Goal: Information Seeking & Learning: Learn about a topic

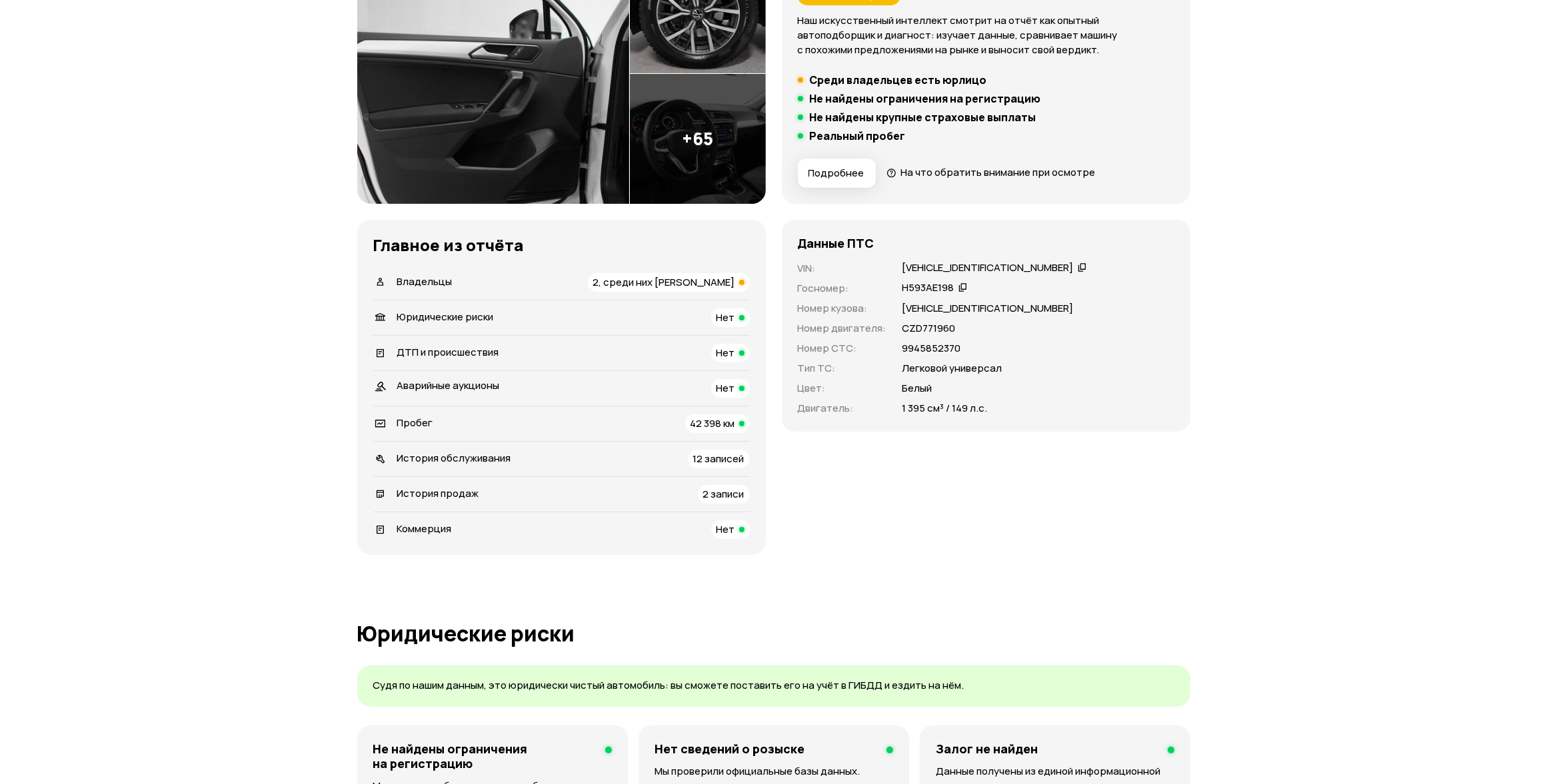
click at [557, 284] on div "Владельцы 2, среди них [PERSON_NAME]" at bounding box center [561, 282] width 377 height 18
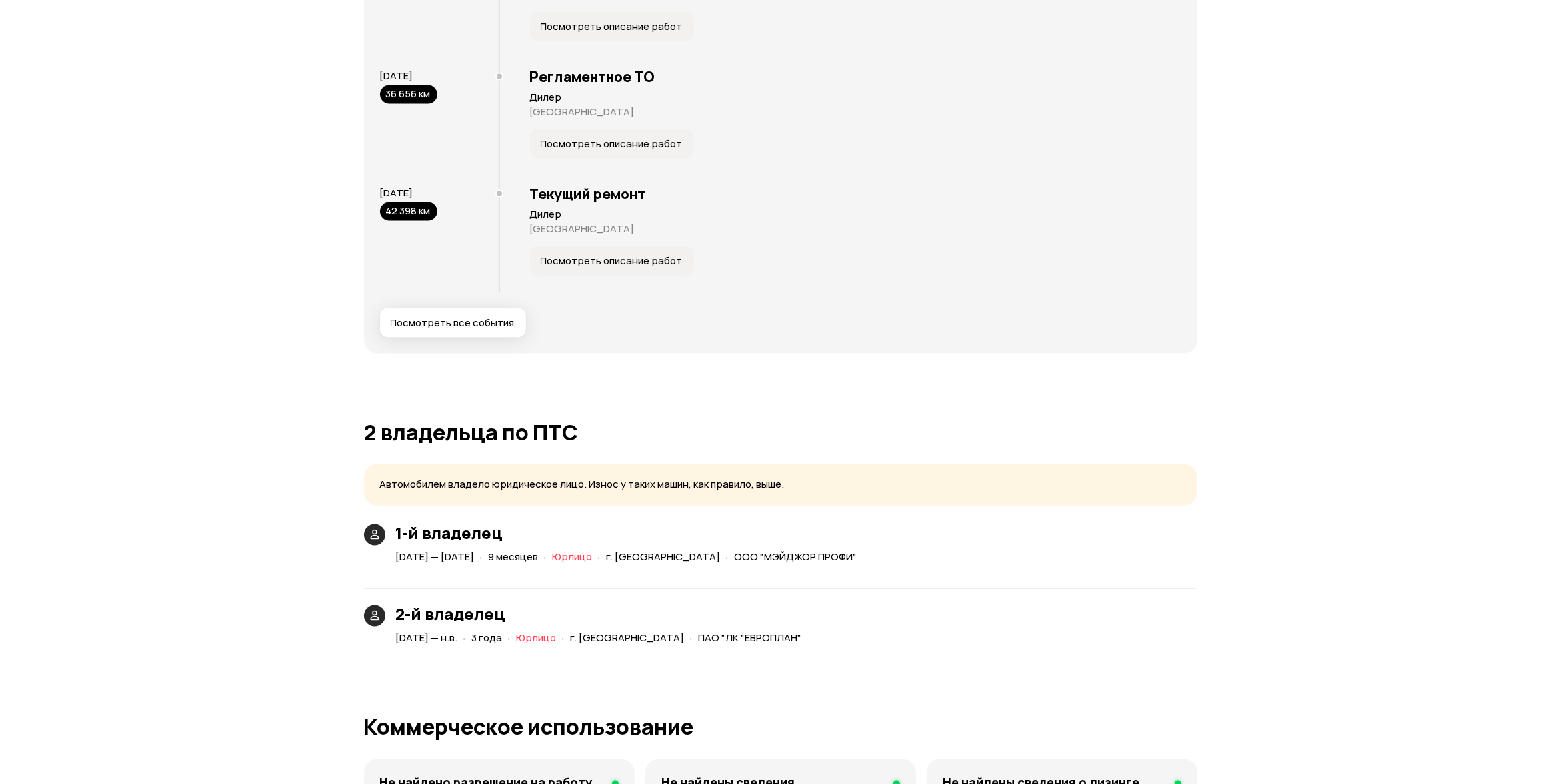
scroll to position [2464, 0]
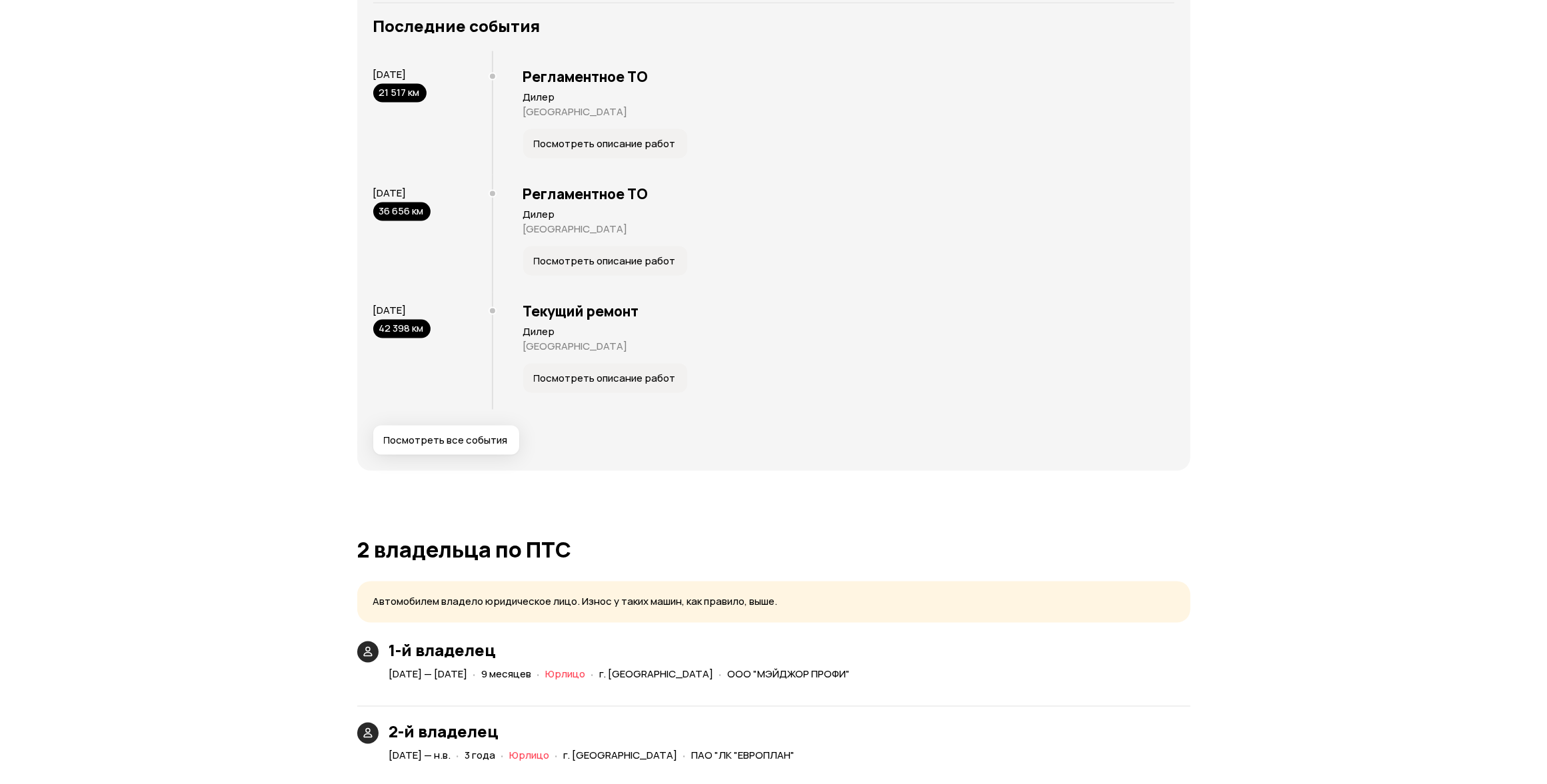
click at [449, 429] on button "Посмотреть все события" at bounding box center [446, 440] width 146 height 29
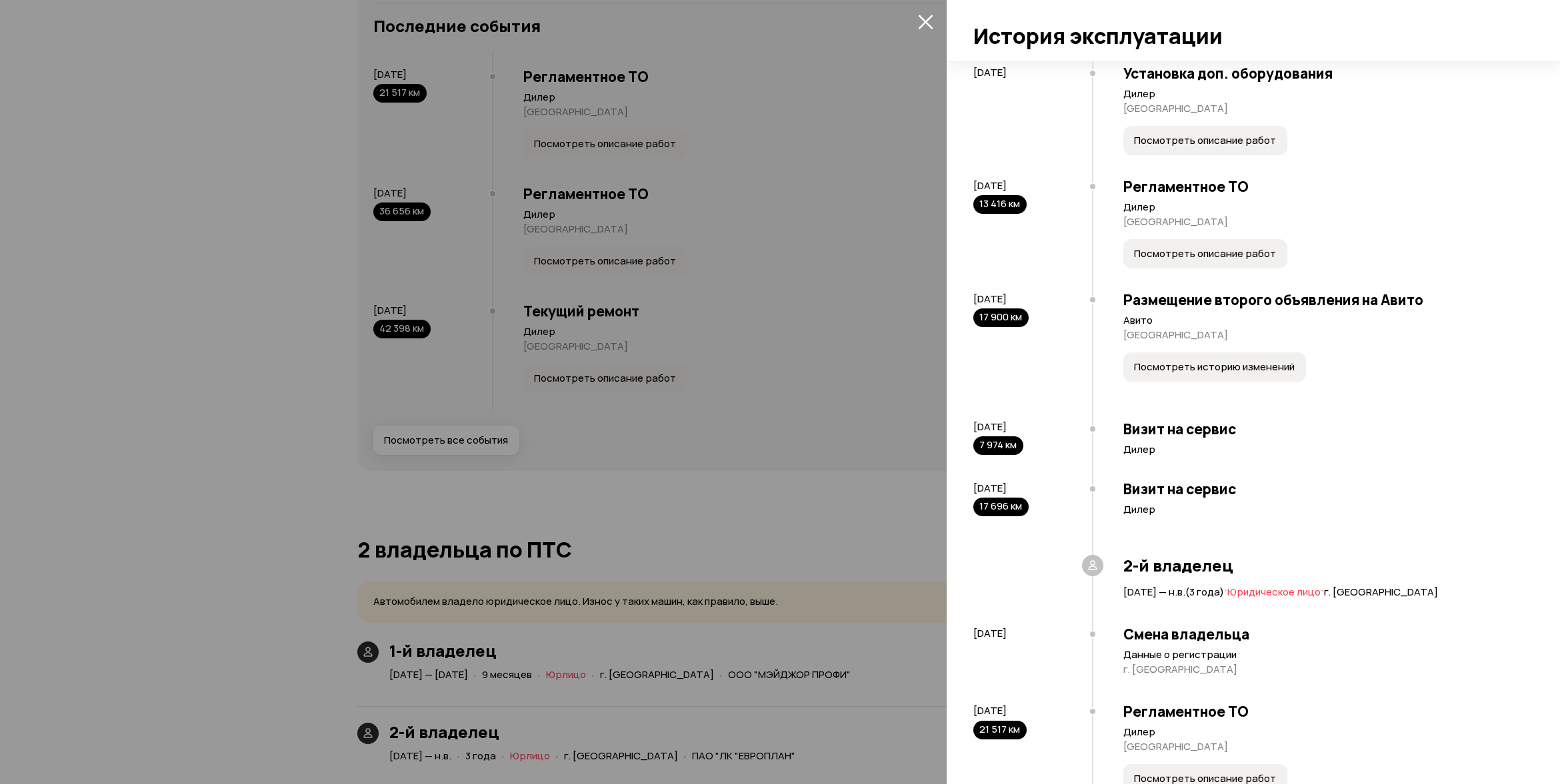
scroll to position [217, 0]
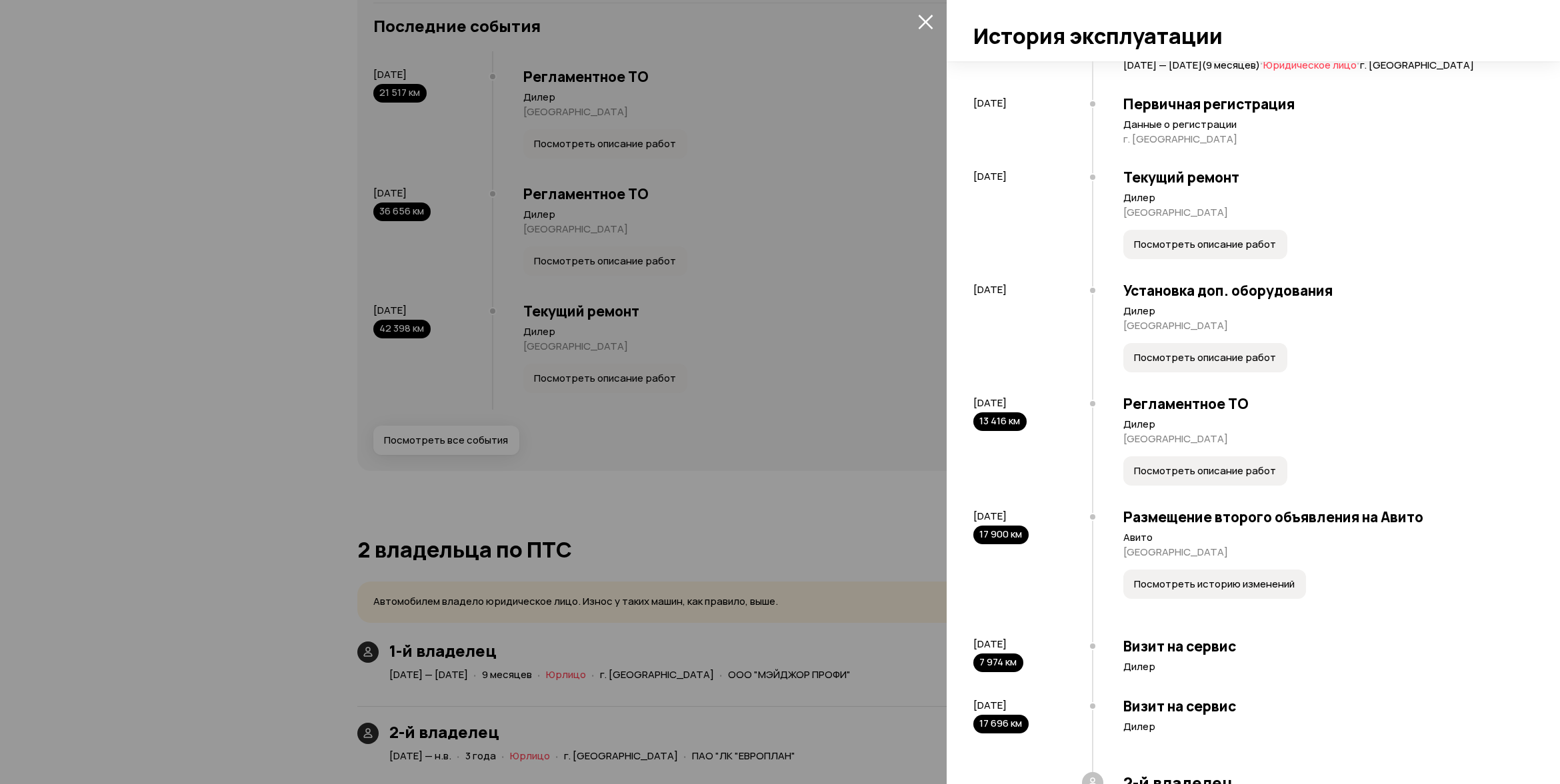
click at [1222, 485] on button "Посмотреть описание работ" at bounding box center [1205, 471] width 164 height 29
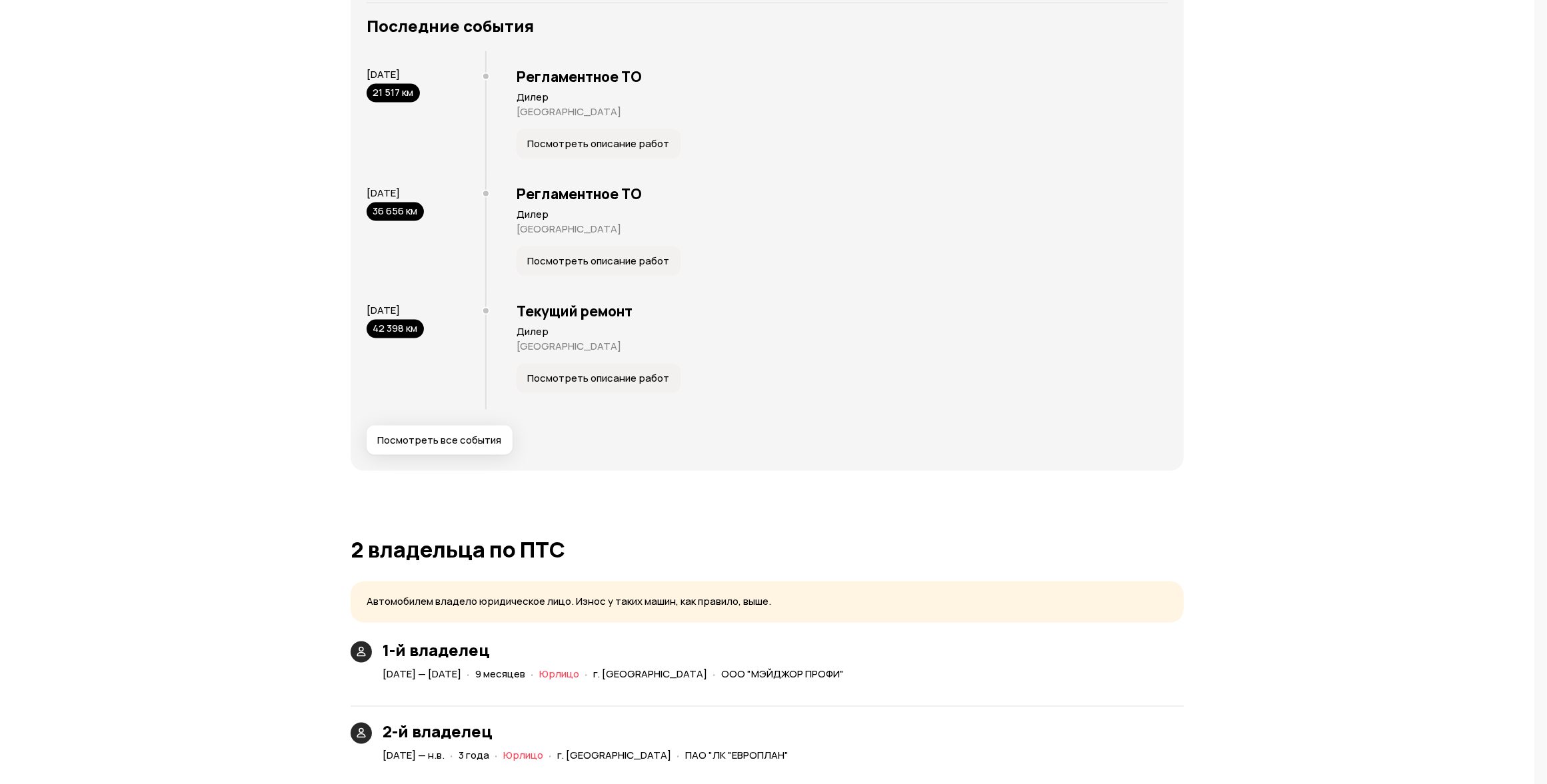
click at [484, 431] on button "Посмотреть все события" at bounding box center [440, 440] width 146 height 29
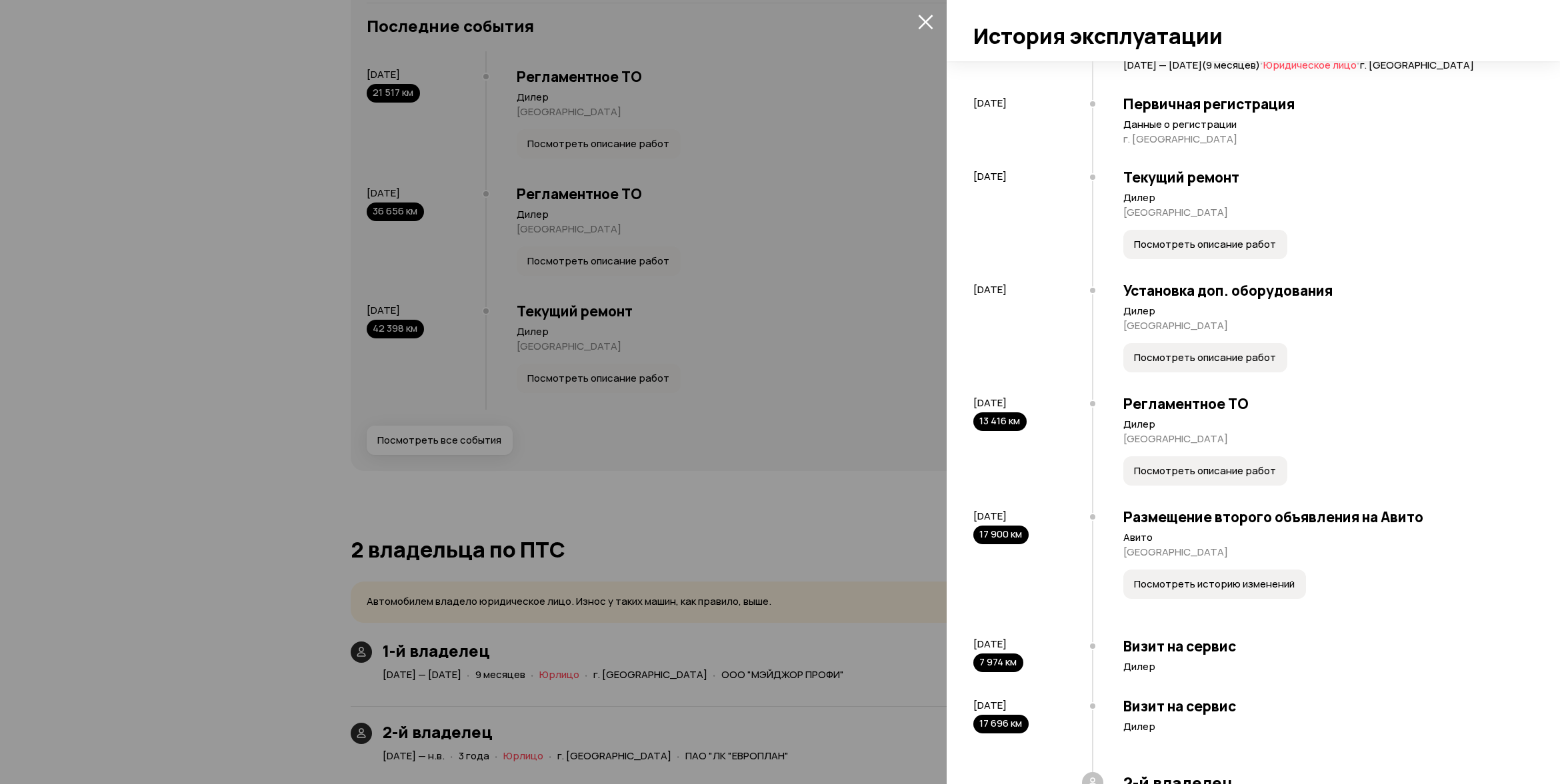
click at [1194, 588] on button "Посмотреть историю изменений" at bounding box center [1215, 585] width 183 height 29
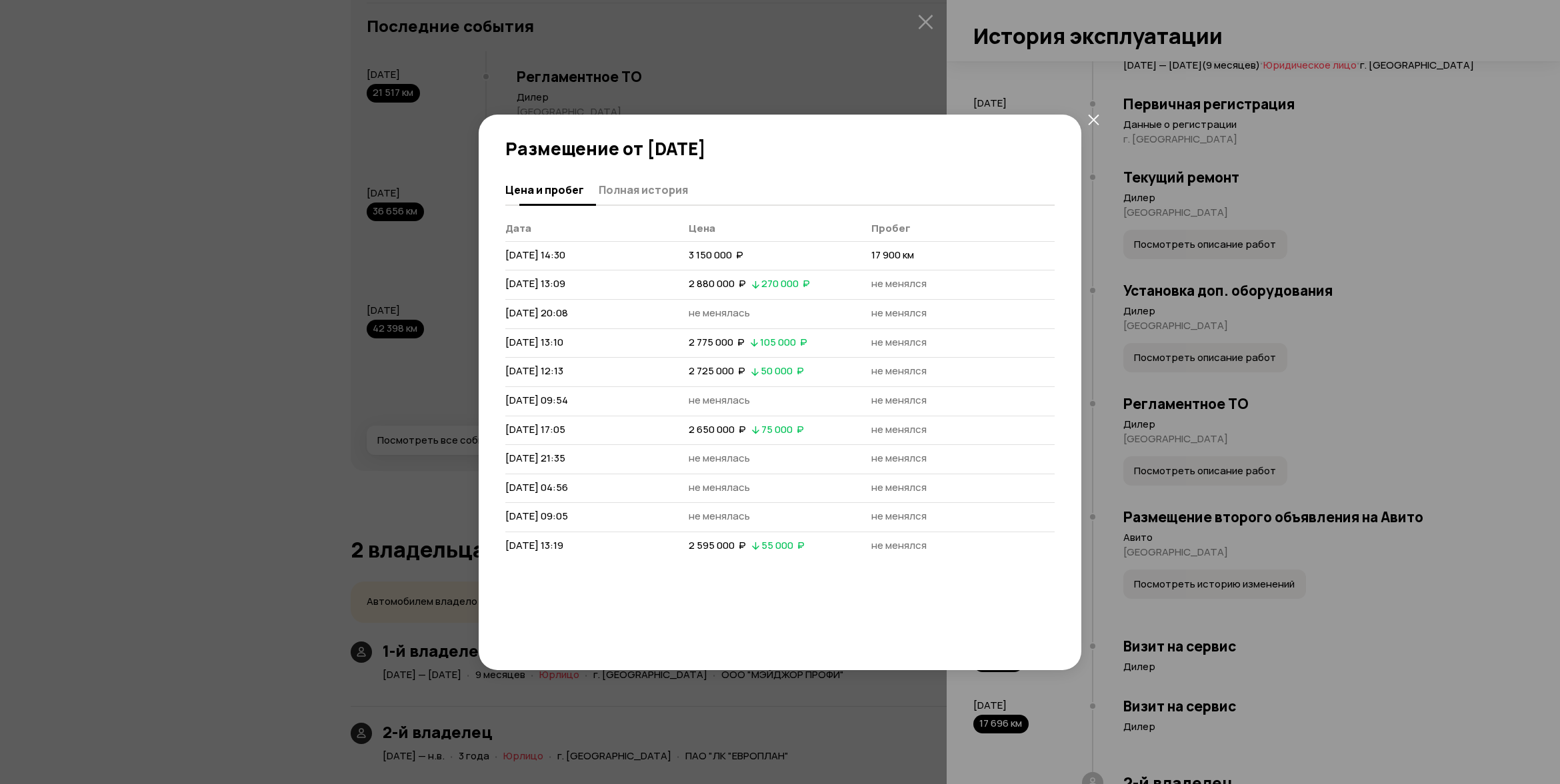
click at [605, 201] on button "Полная история" at bounding box center [641, 189] width 93 height 26
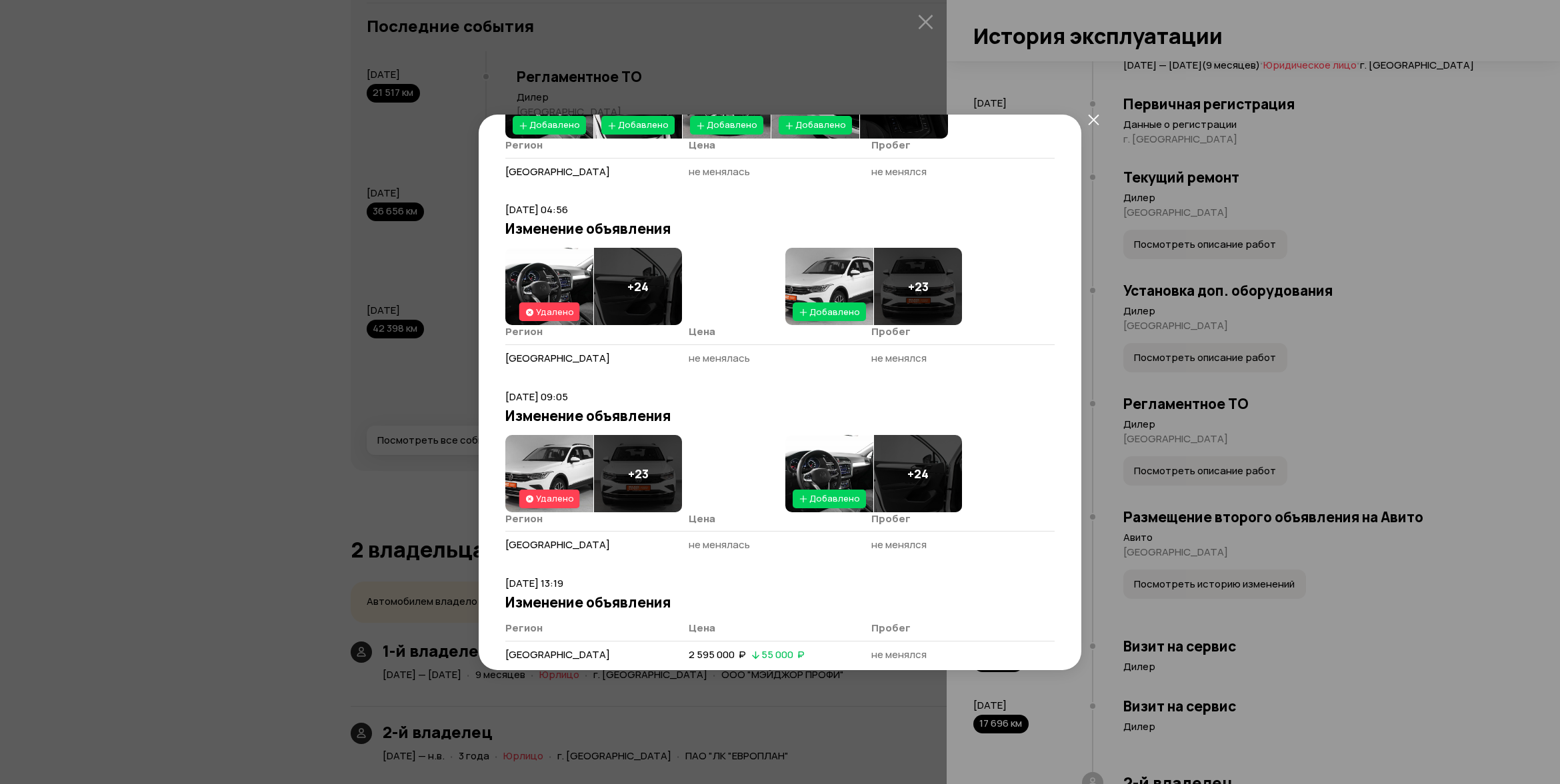
scroll to position [209, 0]
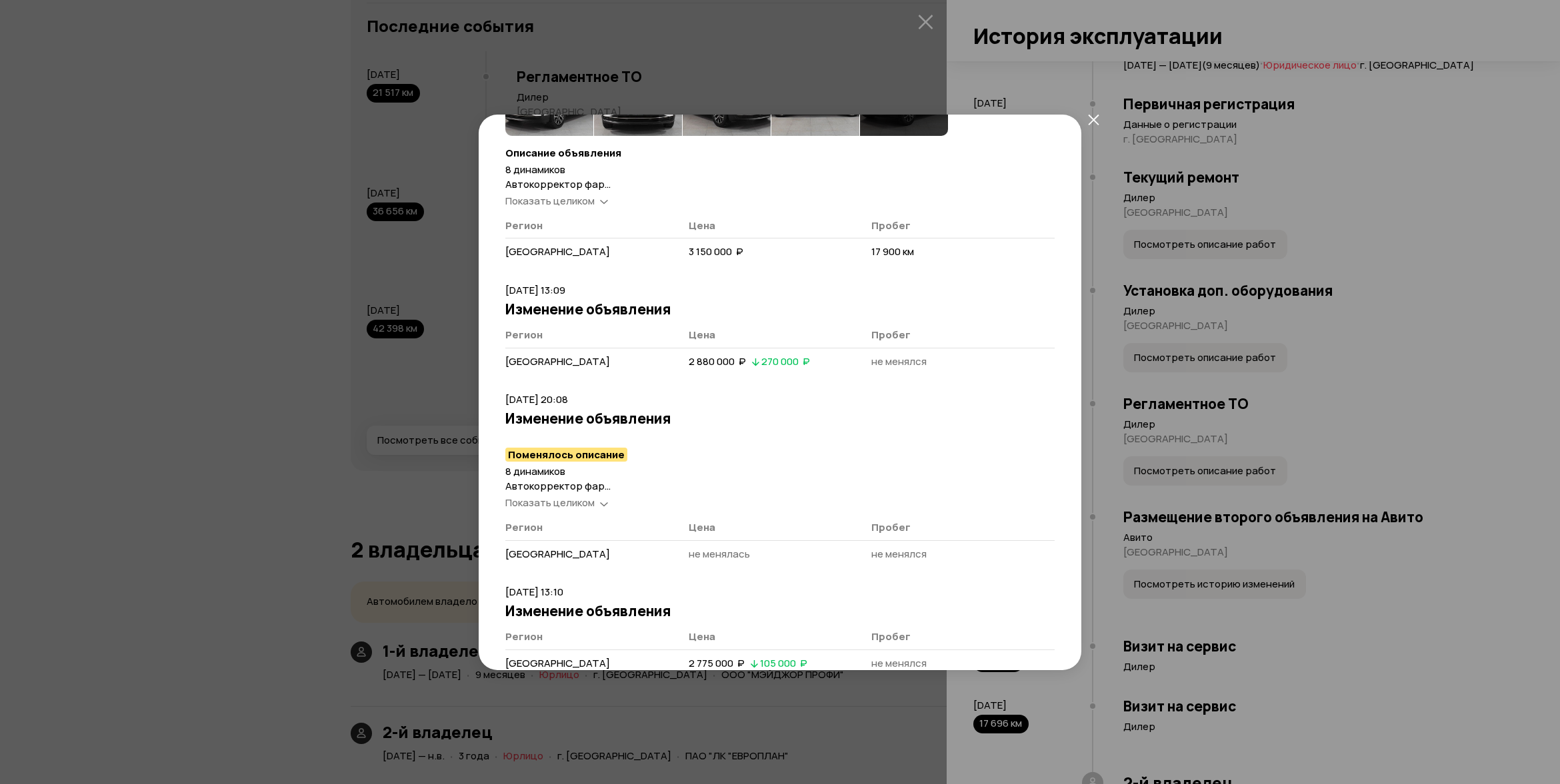
click at [1088, 121] on icon "закрыть" at bounding box center [1094, 119] width 12 height 12
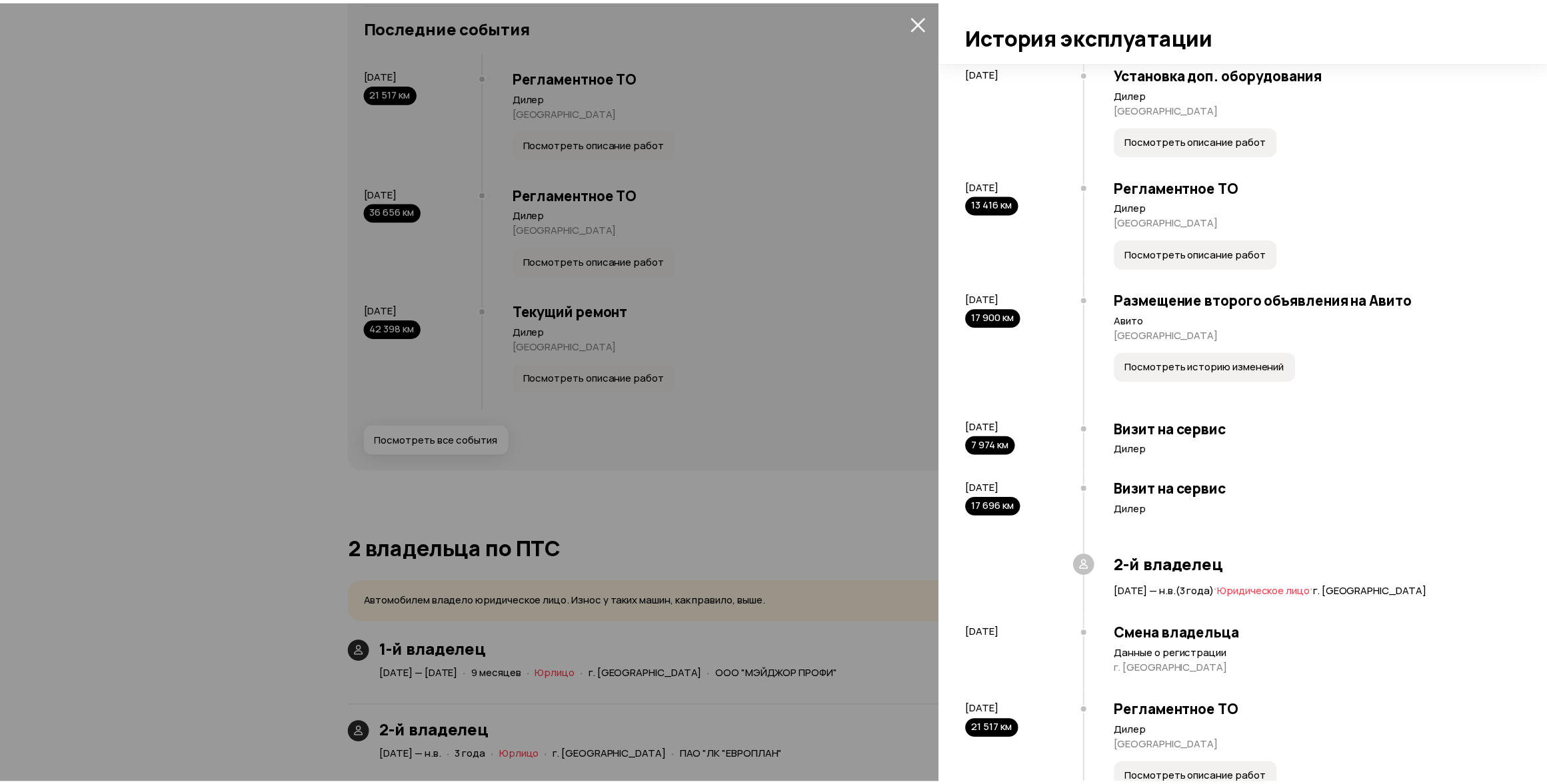
scroll to position [734, 0]
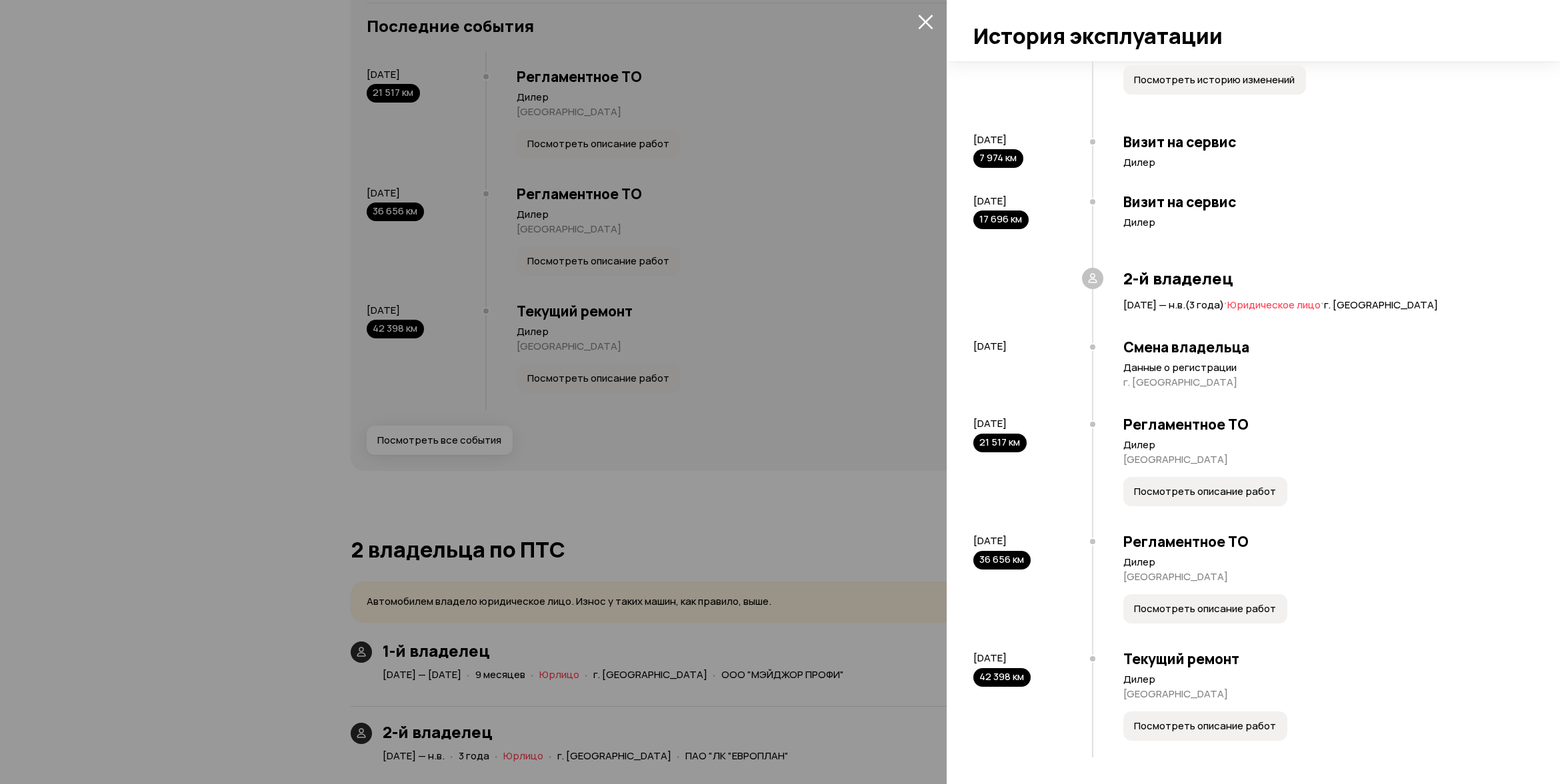
click at [882, 294] on div at bounding box center [780, 392] width 1560 height 784
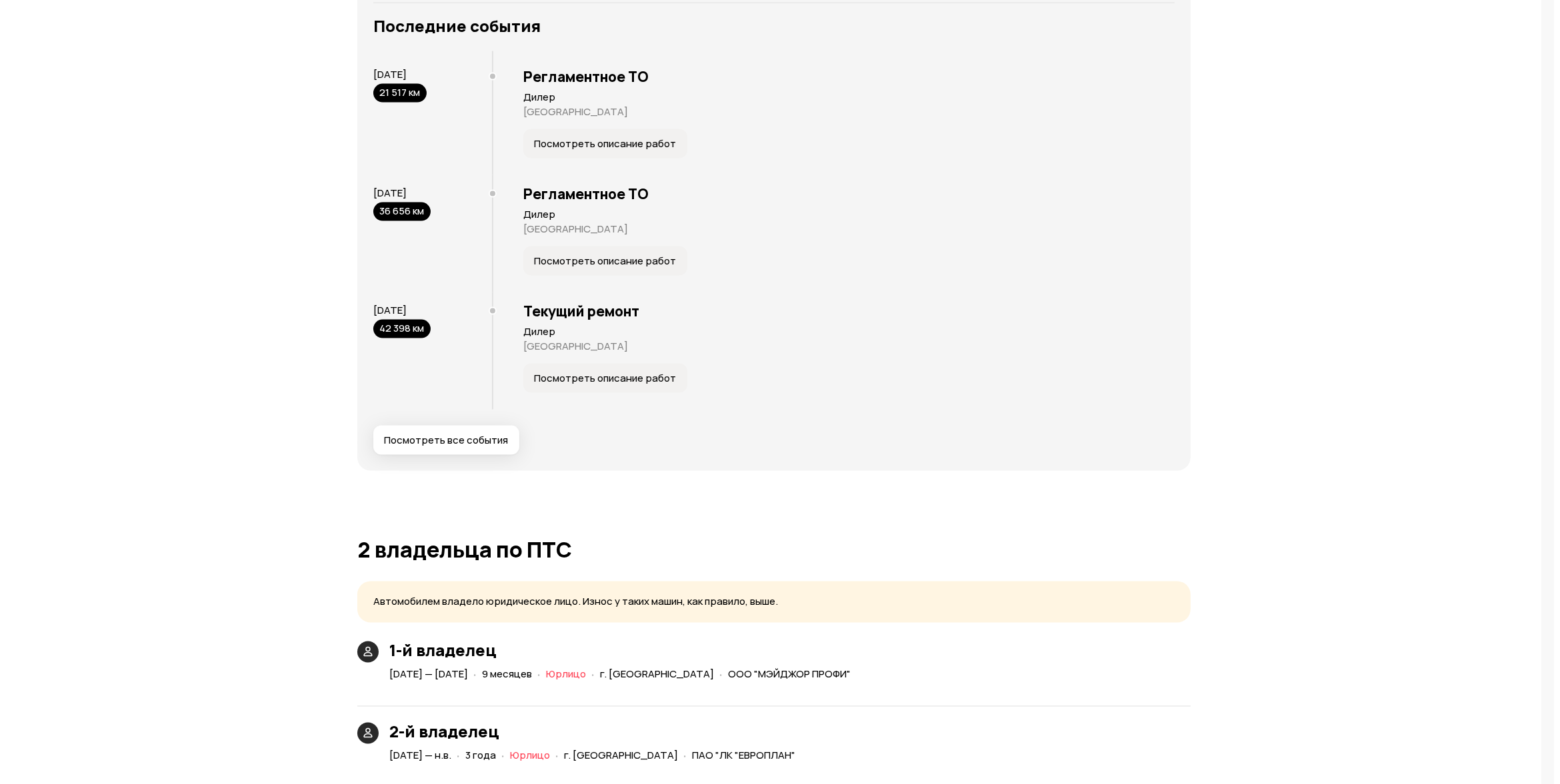
scroll to position [2346, 0]
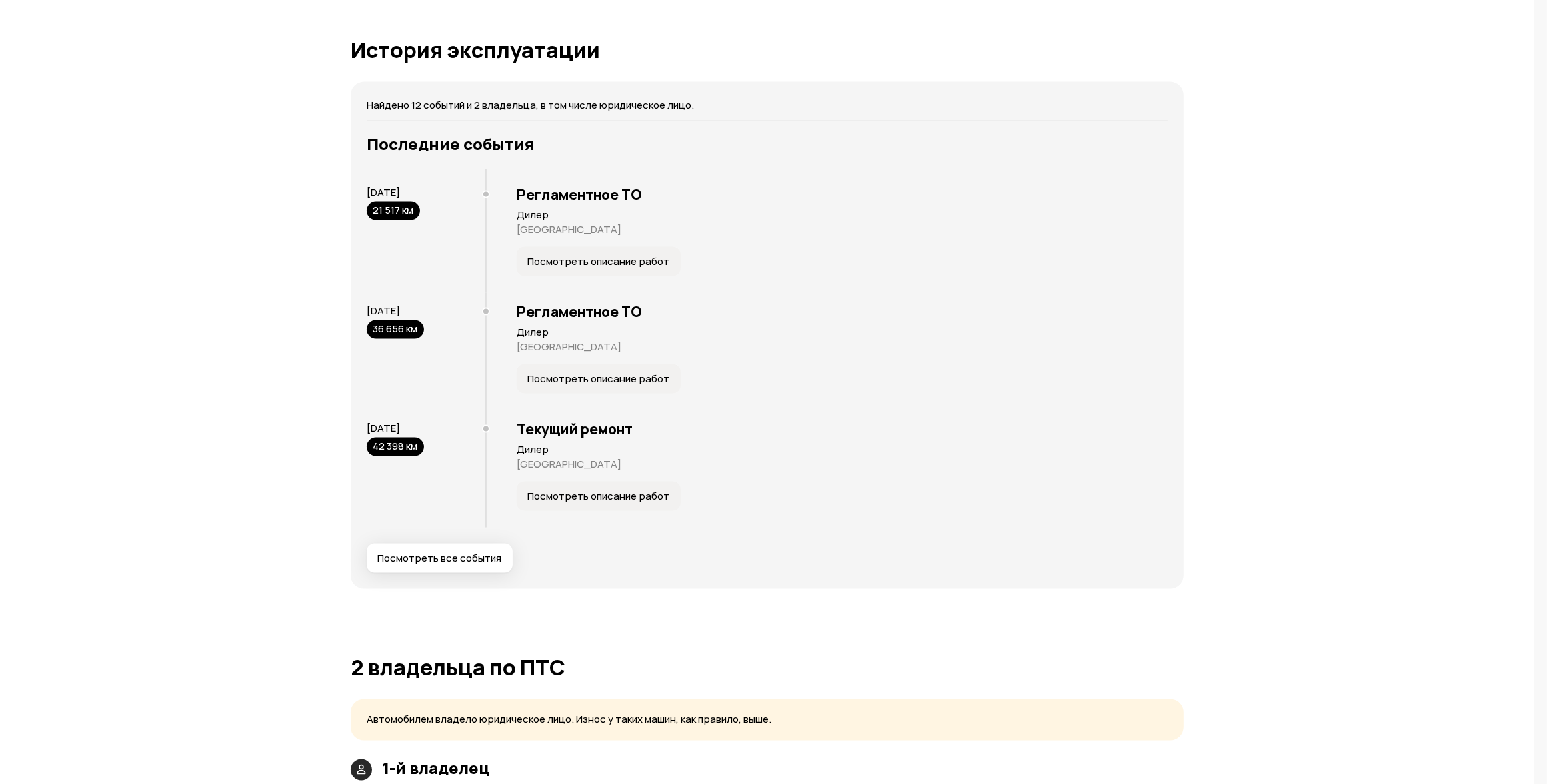
click at [454, 555] on span "Посмотреть все события" at bounding box center [439, 559] width 124 height 13
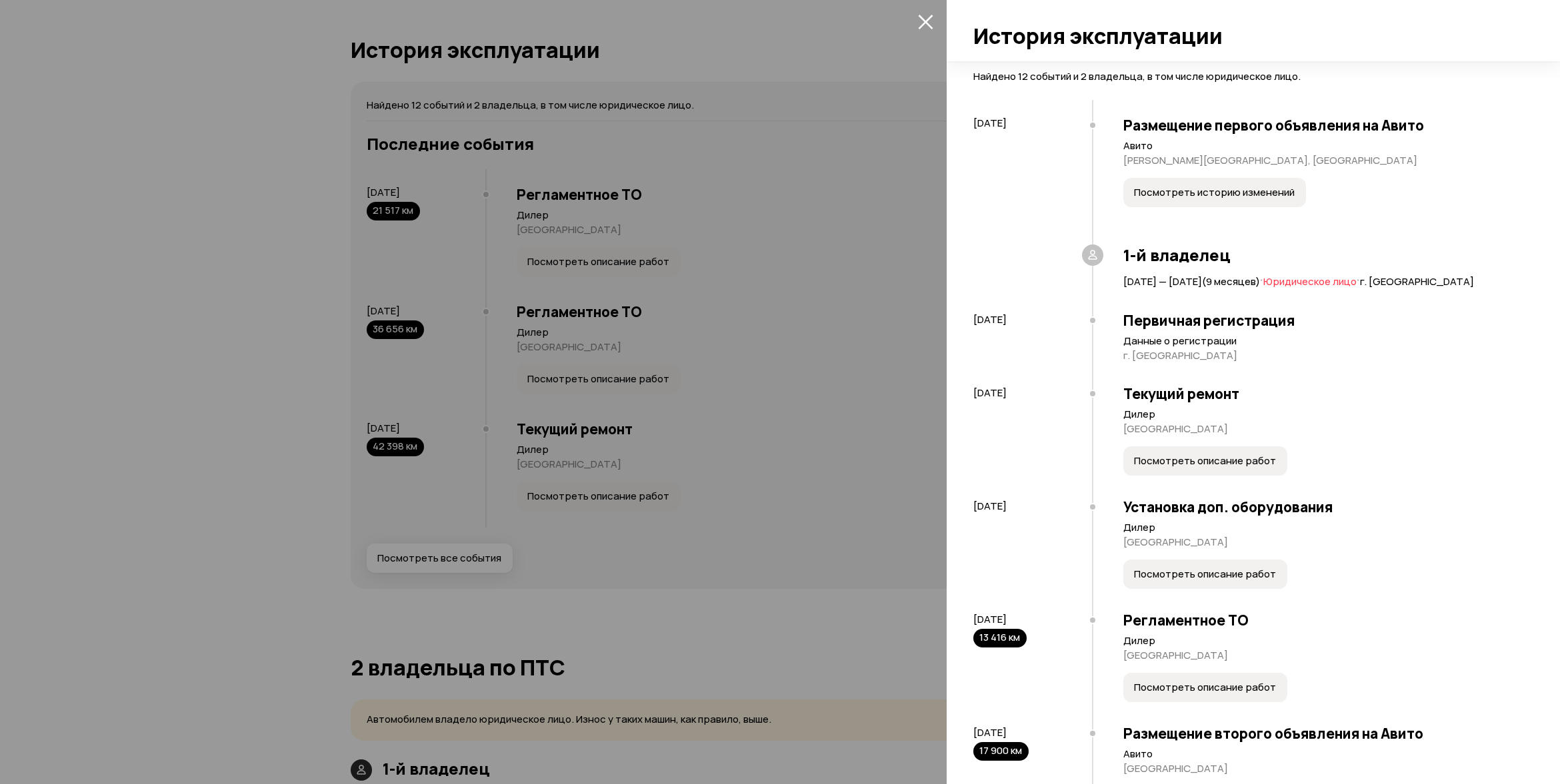
scroll to position [108, 0]
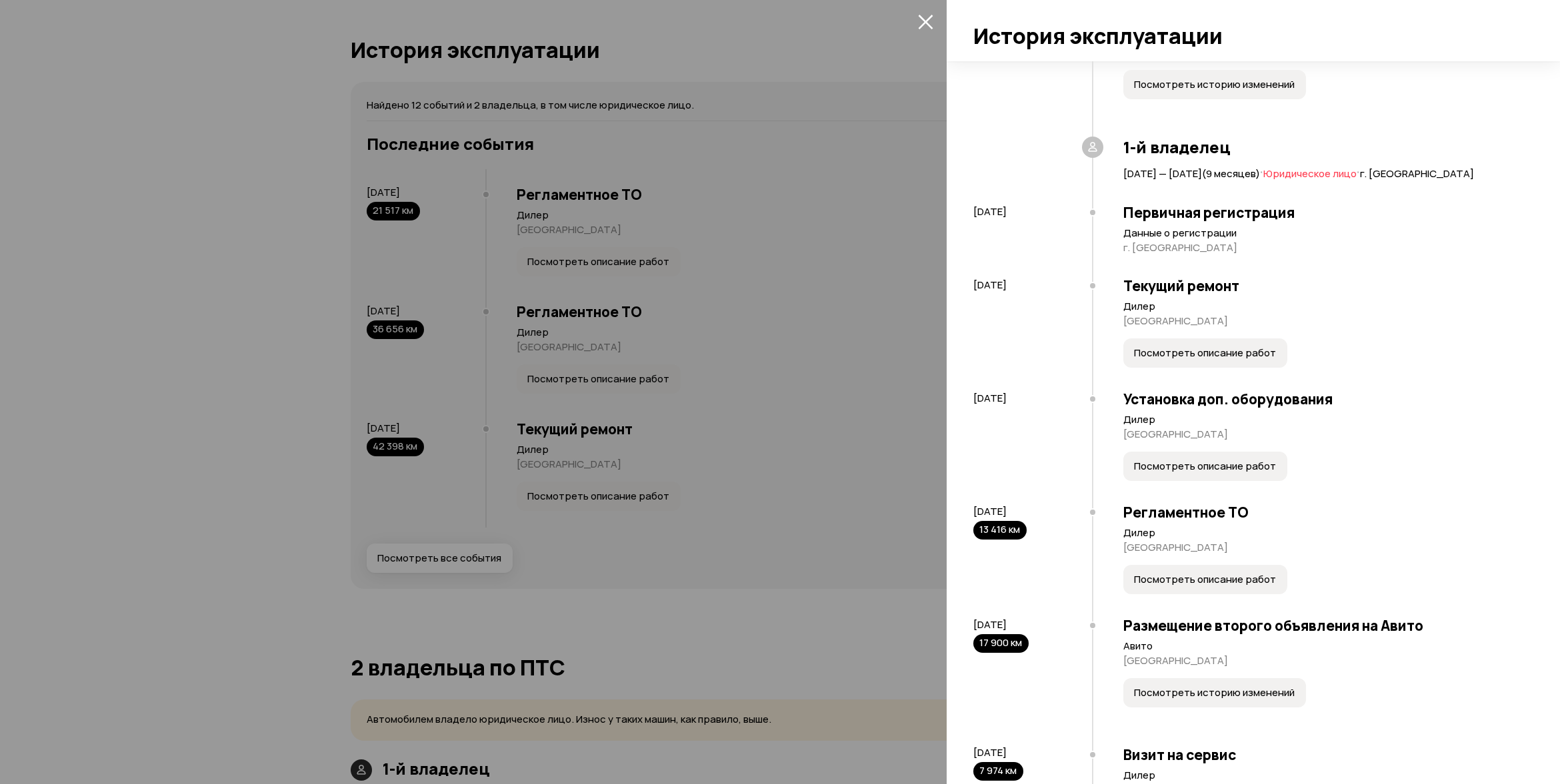
click at [1174, 360] on span "Посмотреть описание работ" at bounding box center [1204, 353] width 142 height 13
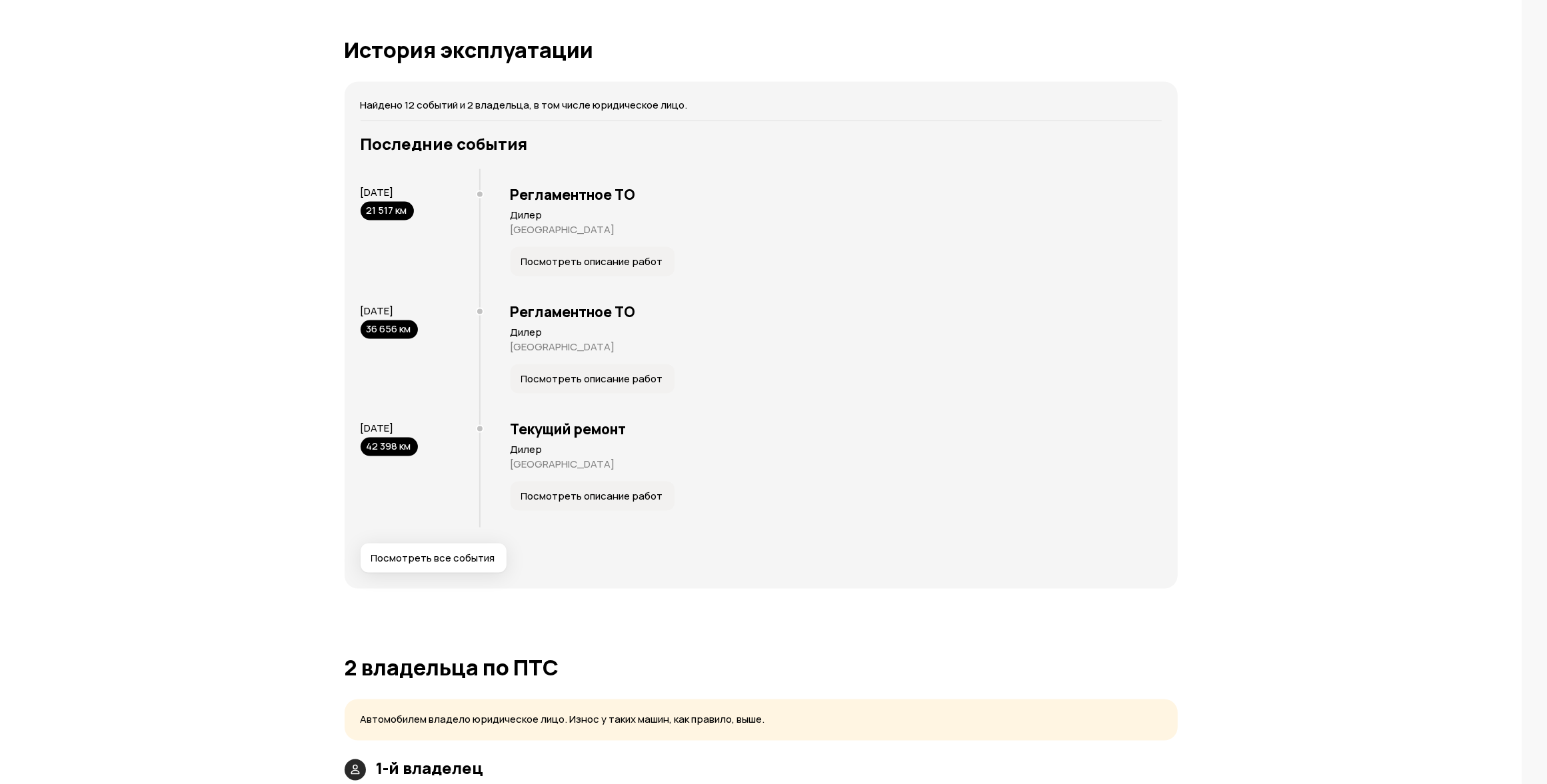
click at [438, 553] on span "Посмотреть все события" at bounding box center [433, 559] width 124 height 13
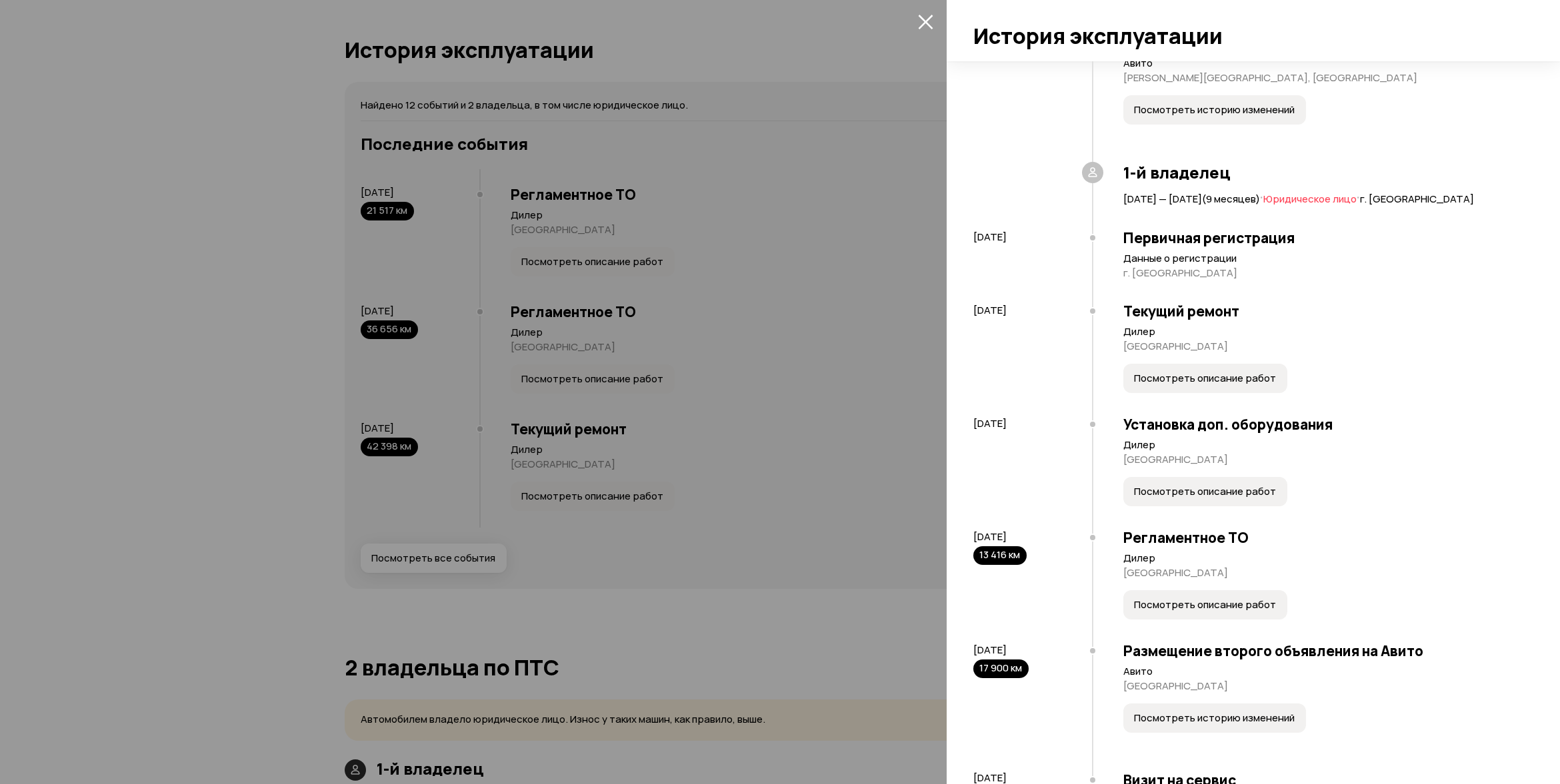
scroll to position [83, 0]
drag, startPoint x: 974, startPoint y: 547, endPoint x: 1260, endPoint y: 548, distance: 286.0
click at [1260, 548] on div "25 января 2022 13 416 км Регламентное ТО Дилер Санкт-Петербург Посмотреть описа…" at bounding box center [1246, 575] width 546 height 114
copy div "25 января 2022 13 416 км Регламентное ТО"
click at [1272, 579] on p "[GEOGRAPHIC_DATA]" at bounding box center [1322, 572] width 397 height 13
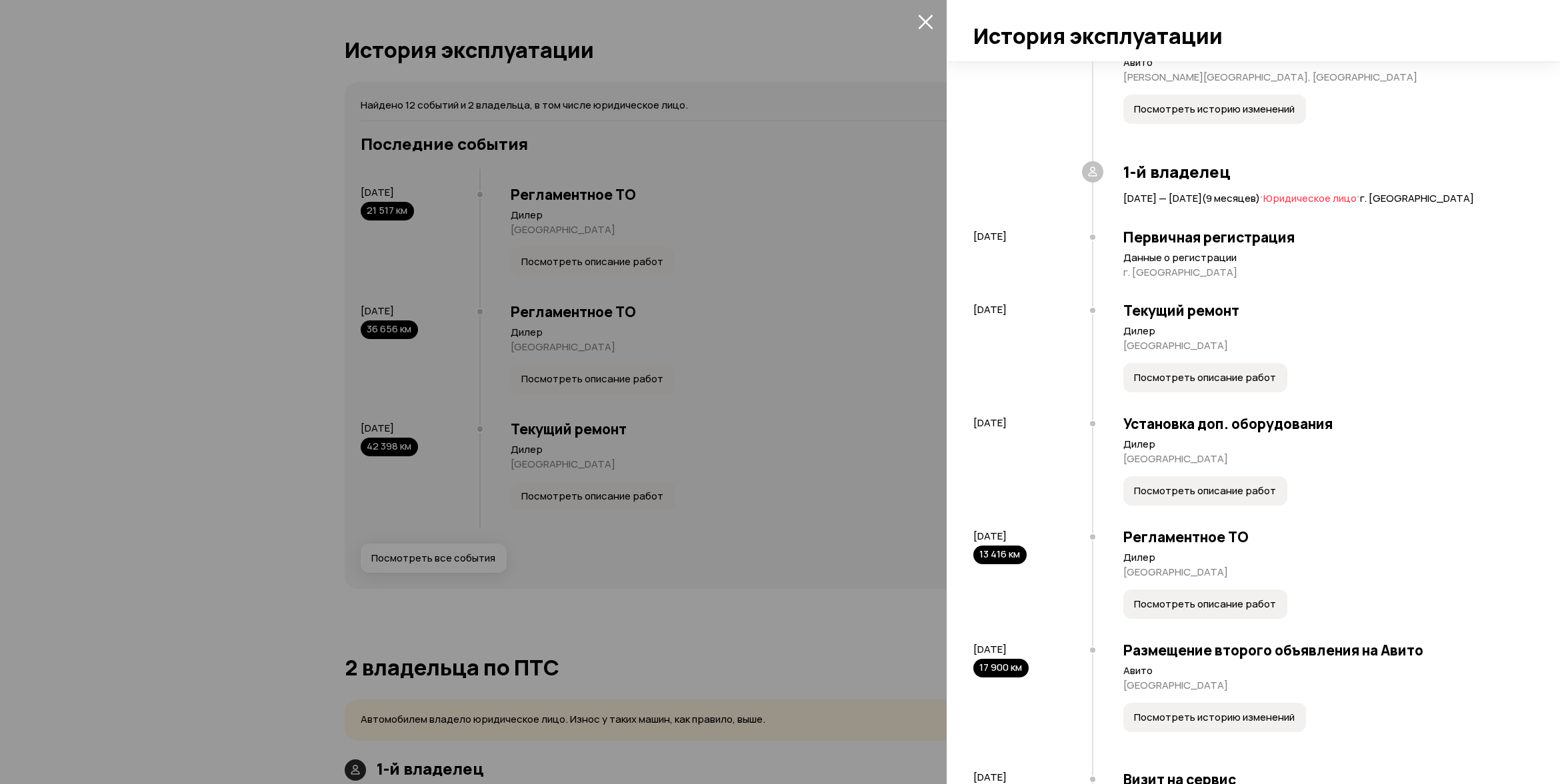
click at [1003, 564] on div "13 416 км" at bounding box center [999, 555] width 53 height 18
drag, startPoint x: 975, startPoint y: 548, endPoint x: 1052, endPoint y: 550, distance: 77.0
click at [1052, 550] on div "25 января 2022 13 416 км" at bounding box center [1032, 547] width 119 height 36
copy span "25 января 2022"
drag, startPoint x: 1124, startPoint y: 548, endPoint x: 1261, endPoint y: 551, distance: 137.0
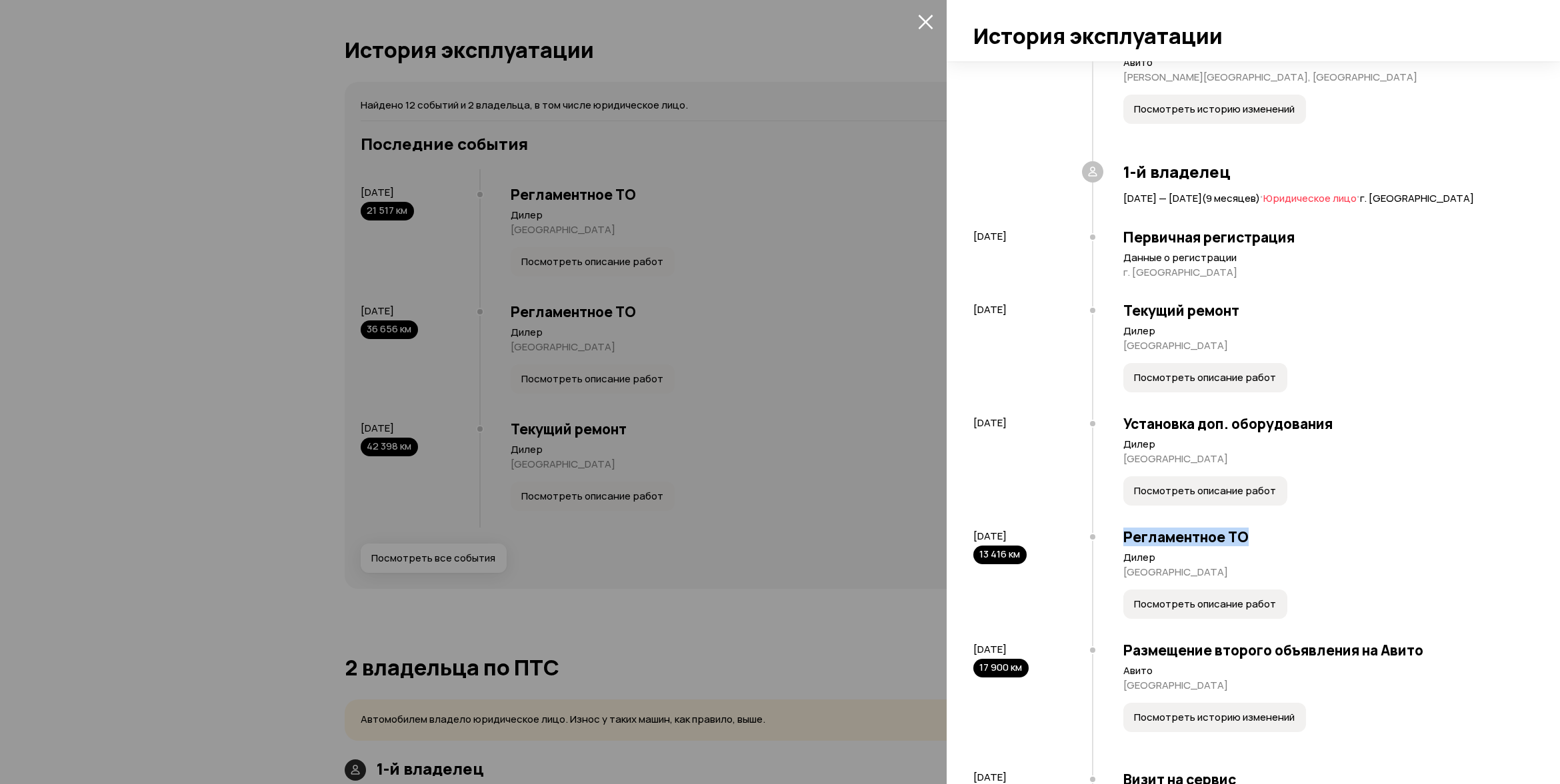
click at [1261, 546] on h3 "Регламентное ТО" at bounding box center [1322, 537] width 397 height 17
copy h3 "Регламентное ТО"
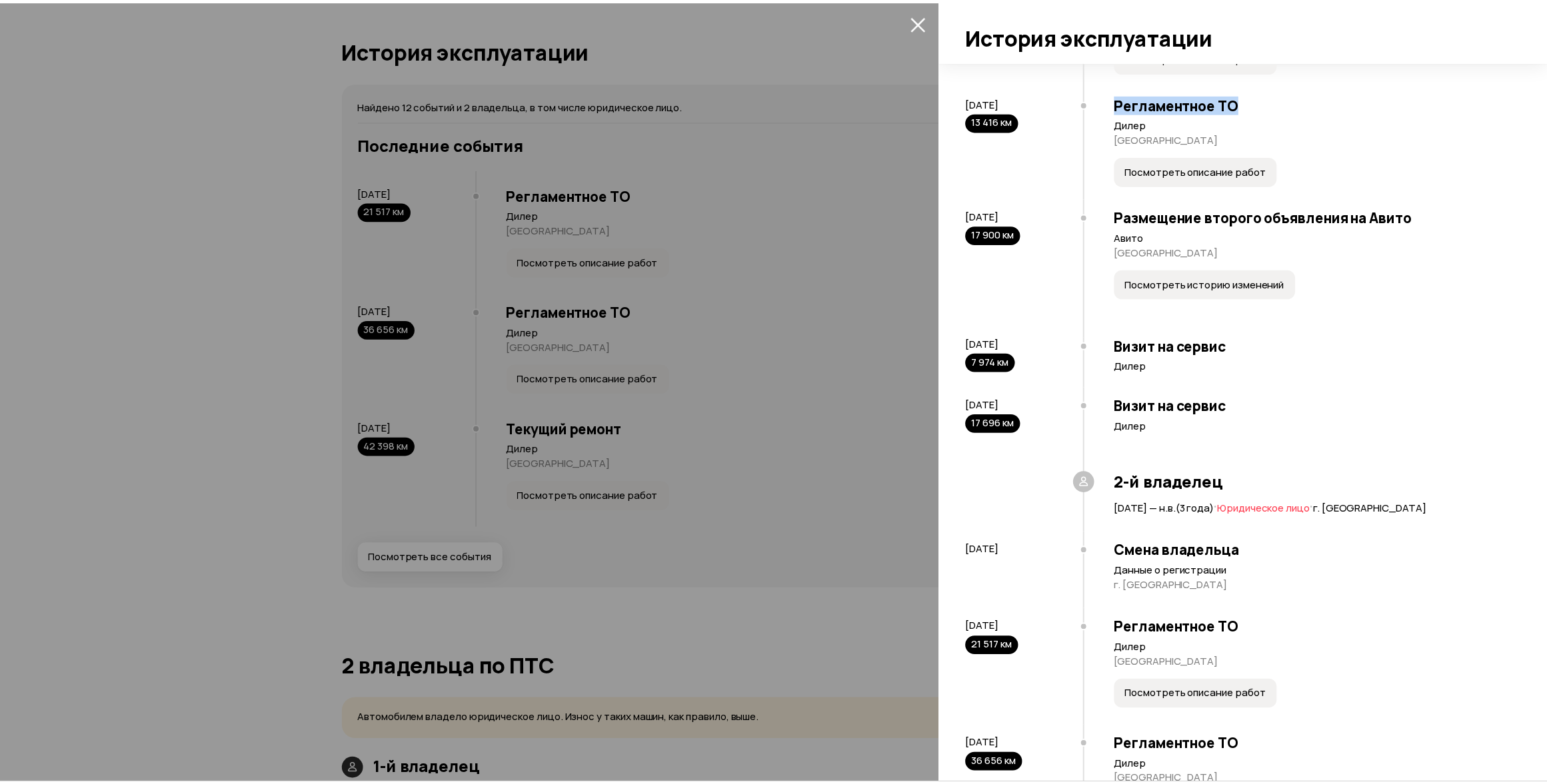
scroll to position [734, 0]
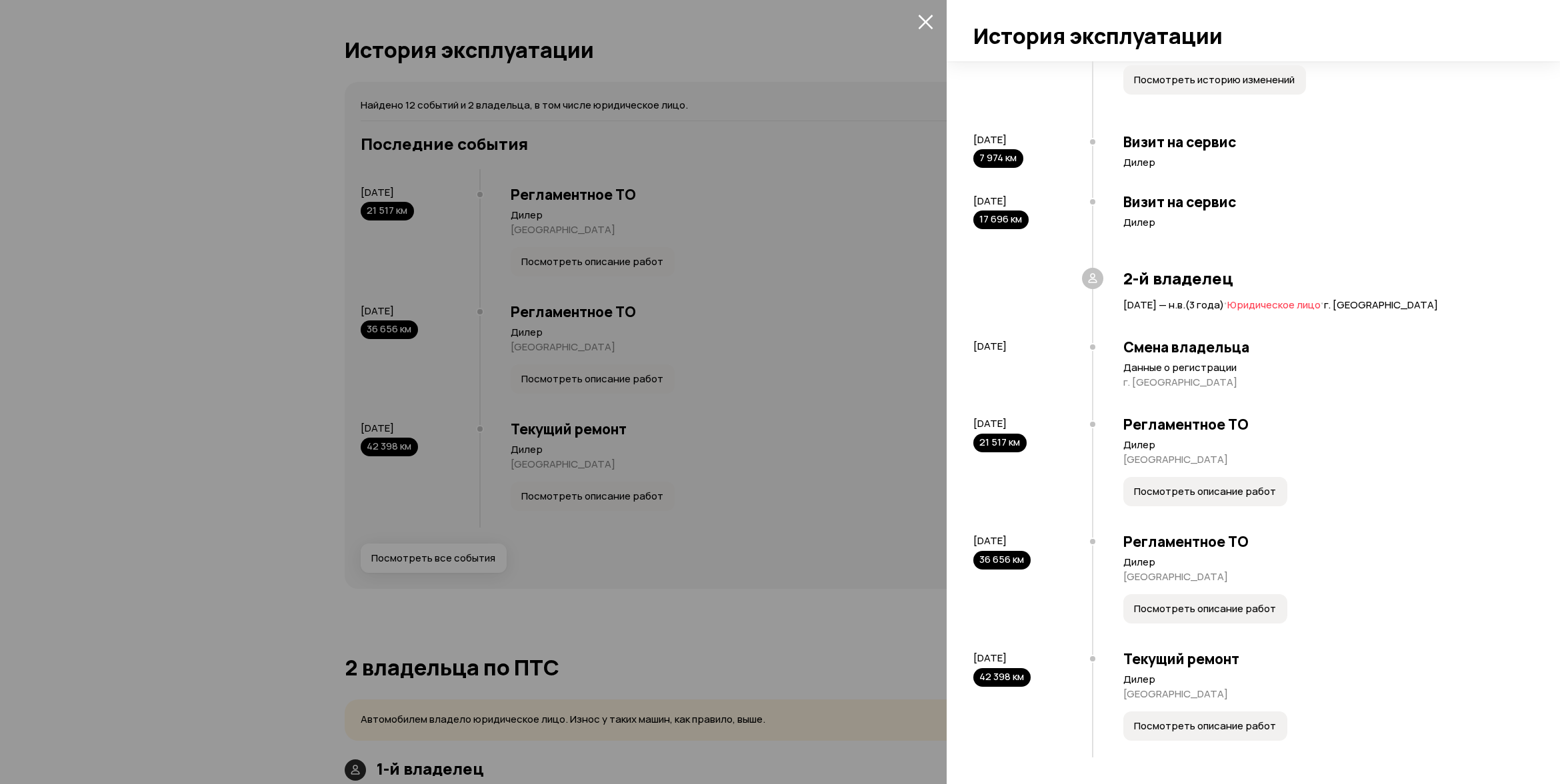
drag, startPoint x: 973, startPoint y: 419, endPoint x: 1069, endPoint y: 423, distance: 96.1
click at [1069, 423] on div "16 января 2023 21 517 км" at bounding box center [1032, 434] width 119 height 36
copy span "16 января 2023"
drag, startPoint x: 970, startPoint y: 544, endPoint x: 1071, endPoint y: 542, distance: 101.0
click at [1071, 542] on div "14 апреля 2021 Размещение первого объявления на Авито Авито Московская область,…" at bounding box center [1246, 68] width 552 height 1379
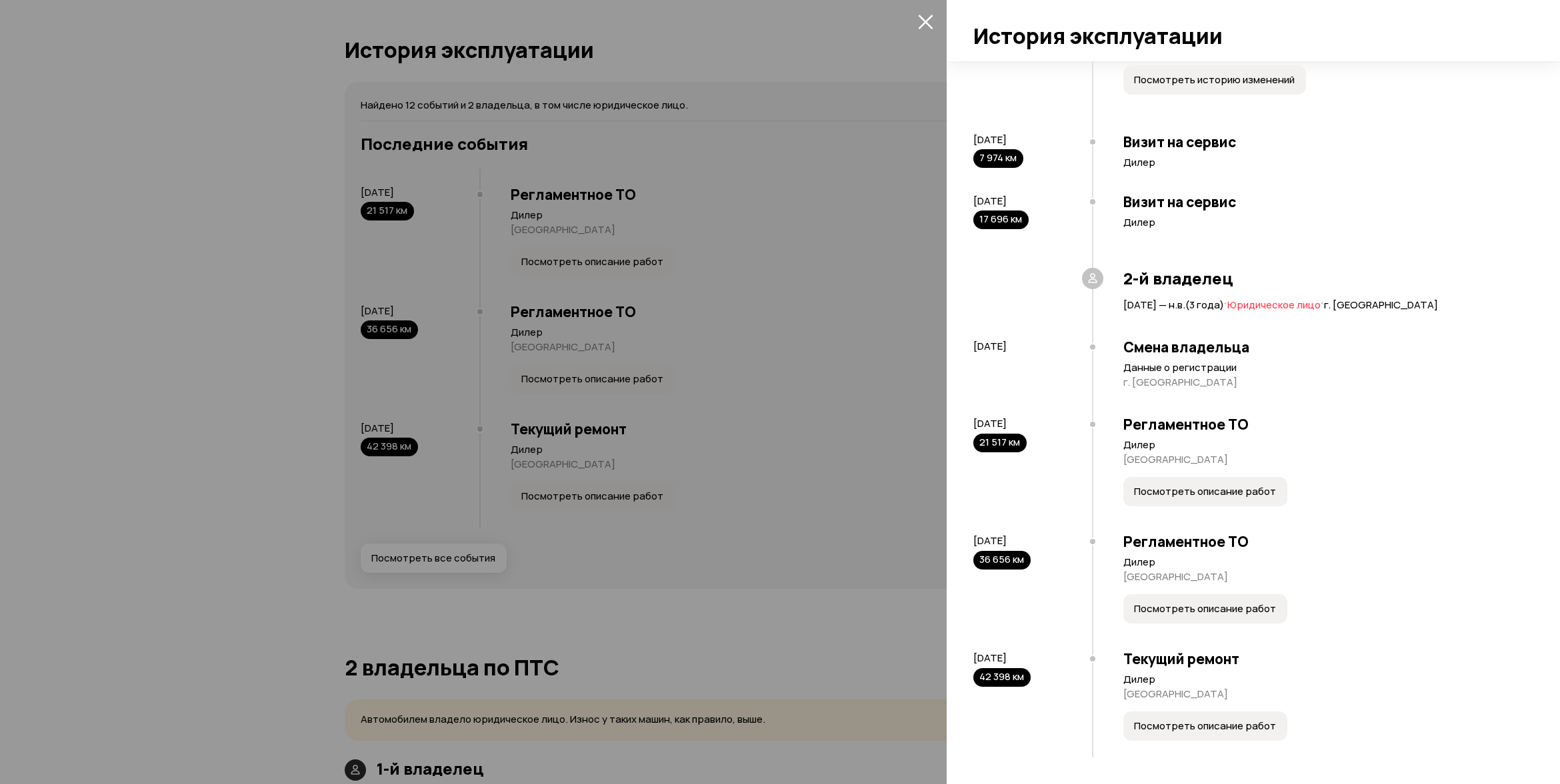
copy span "8 ноября 2023"
drag, startPoint x: 972, startPoint y: 657, endPoint x: 1050, endPoint y: 659, distance: 78.0
click at [1050, 659] on div "14 апреля 2021 Размещение первого объявления на Авито Авито Московская область,…" at bounding box center [1246, 68] width 552 height 1379
copy span "9 октября 2024"
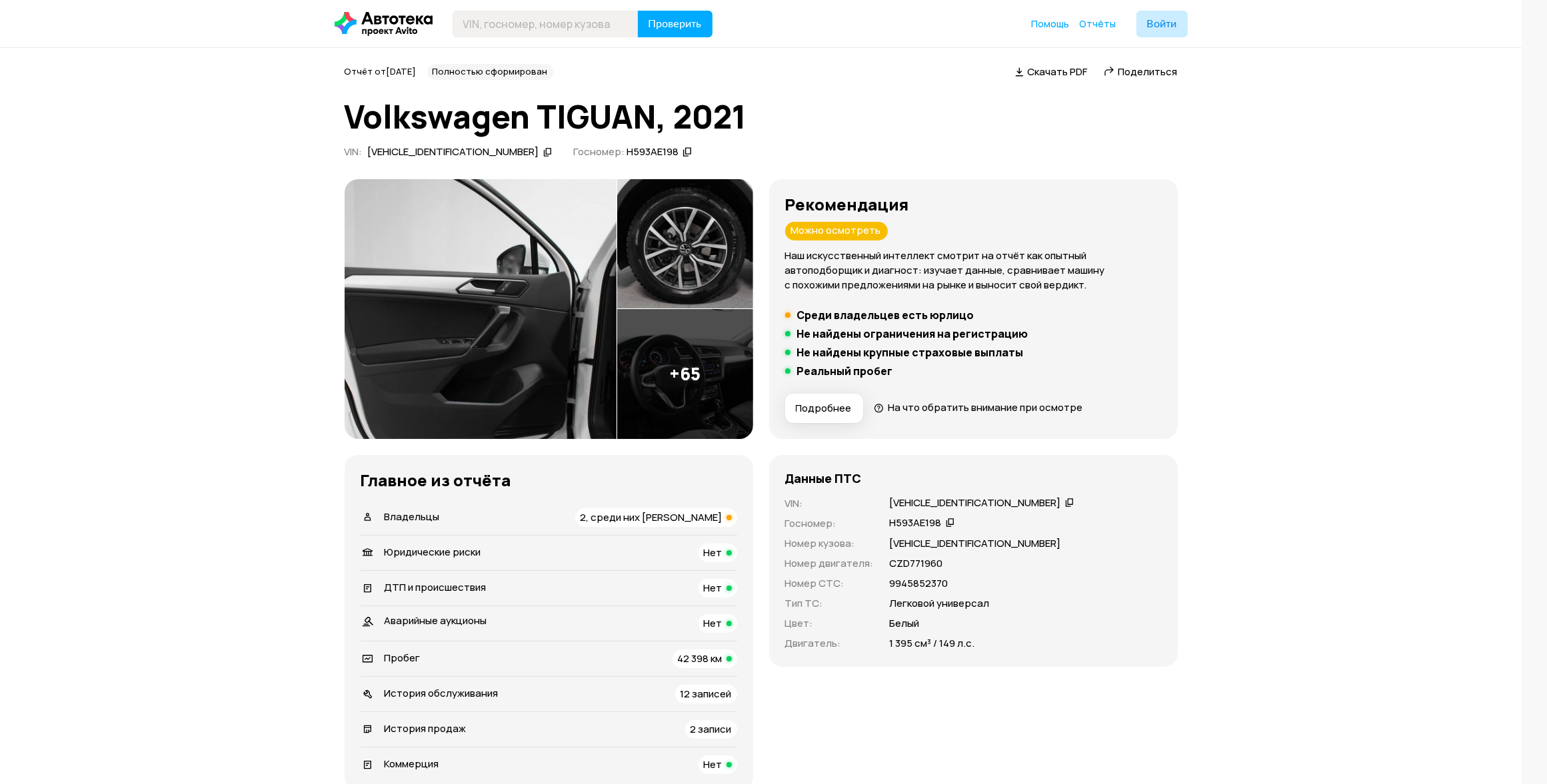
scroll to position [0, 0]
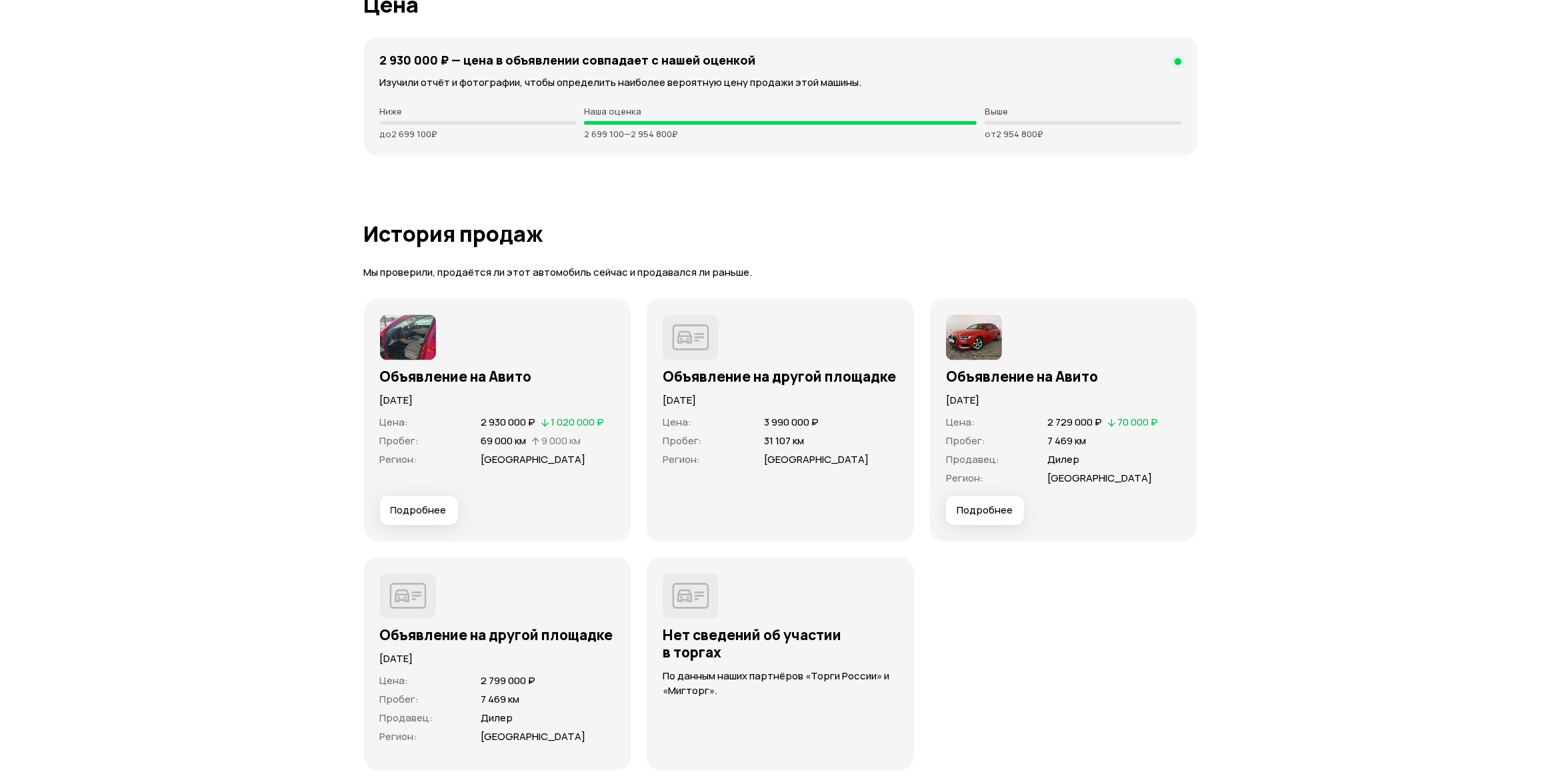
scroll to position [3296, 0]
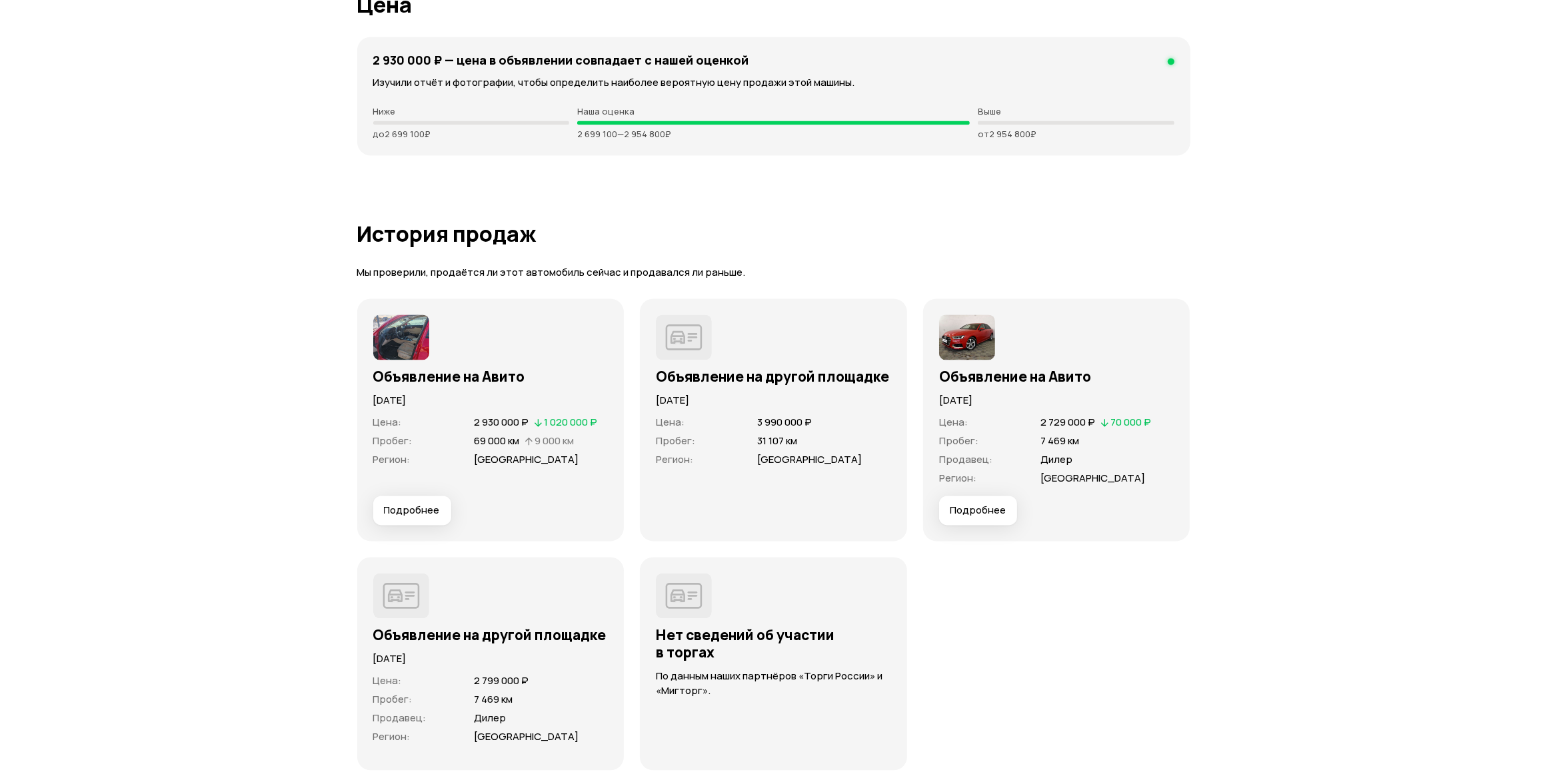
click at [414, 508] on span "Подробнее" at bounding box center [412, 510] width 56 height 13
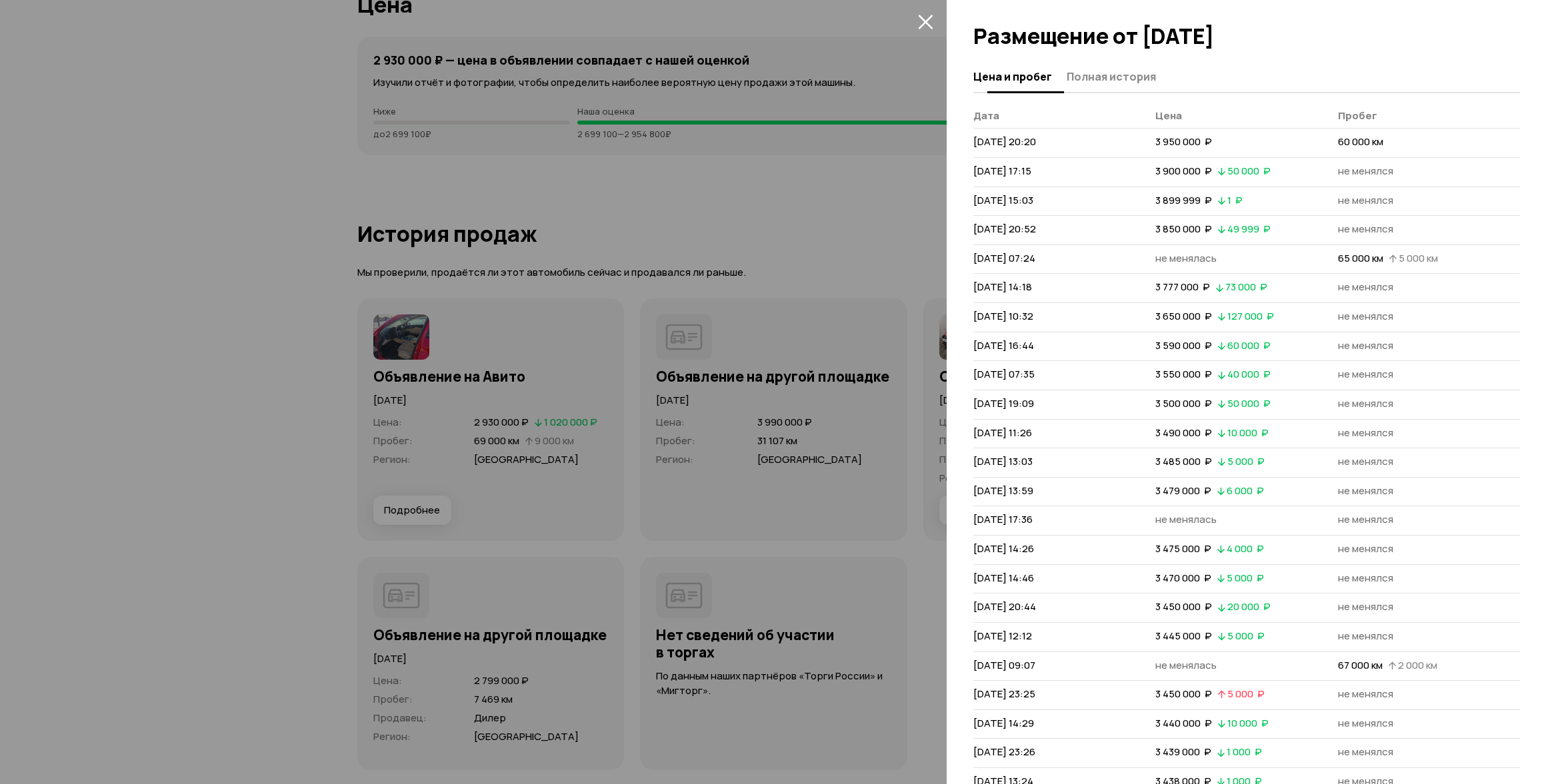
click at [1100, 64] on button "Полная история" at bounding box center [1109, 76] width 93 height 26
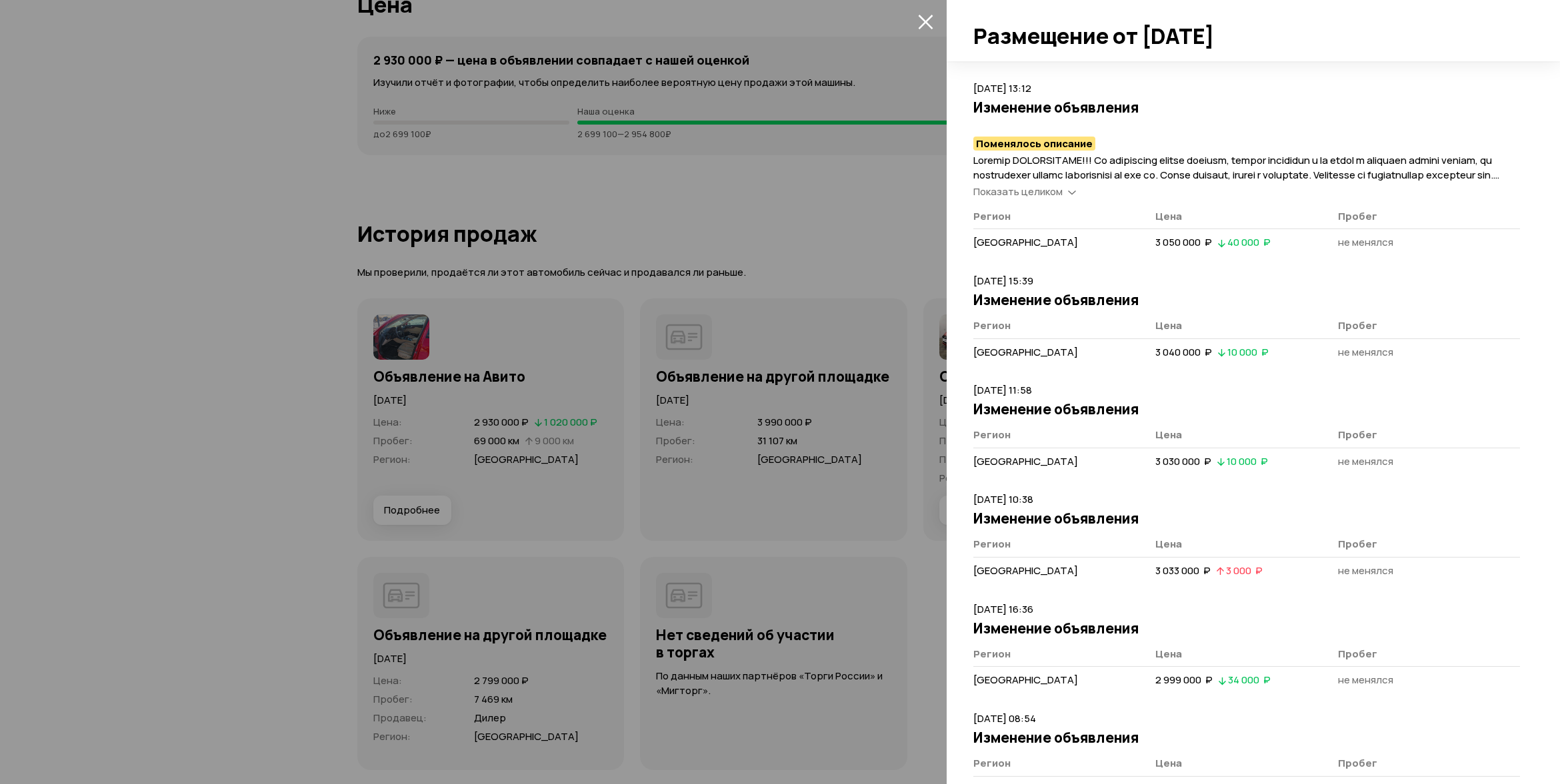
scroll to position [7065, 0]
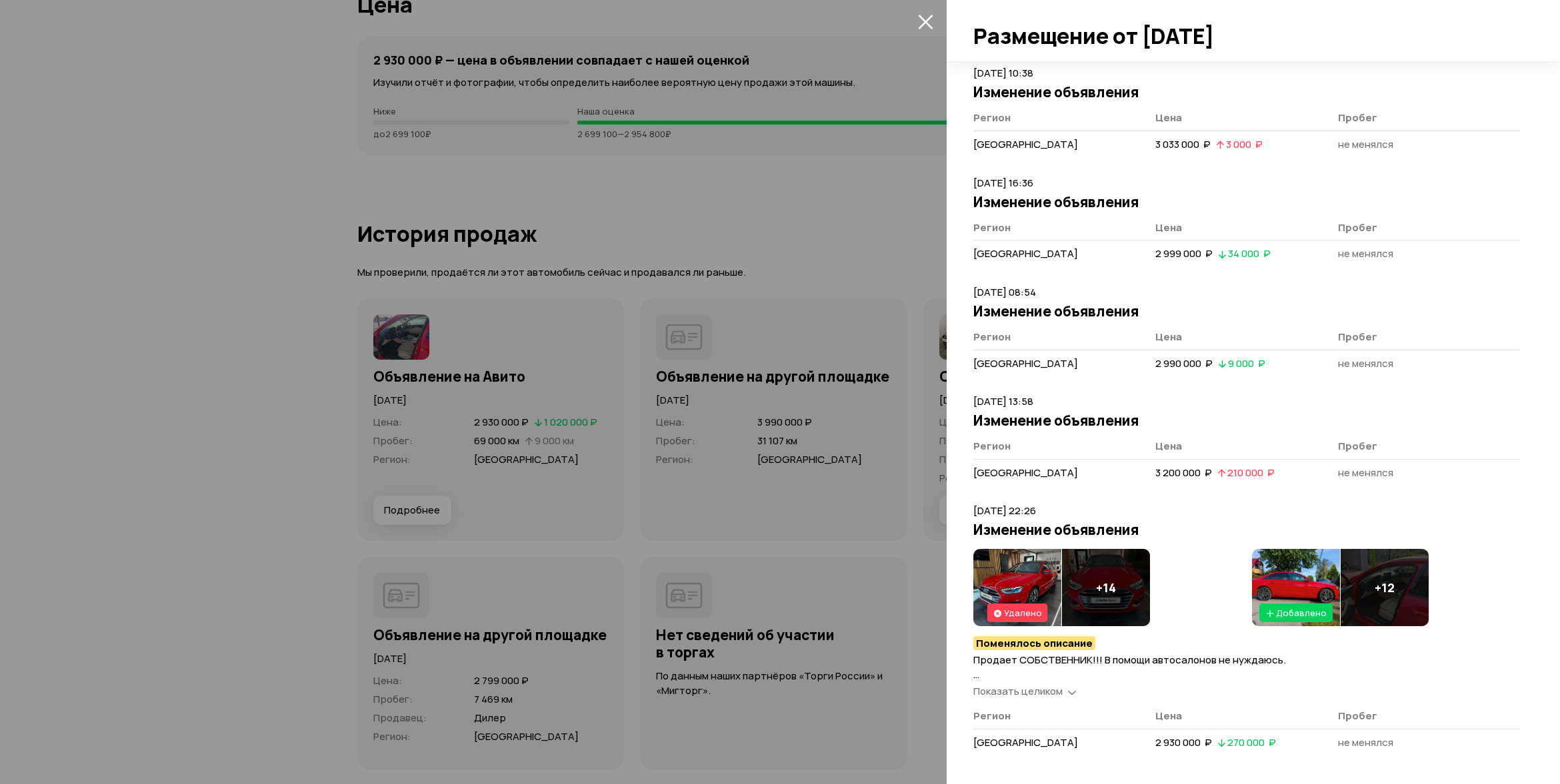
click at [1044, 685] on span "Показать целиком" at bounding box center [1018, 692] width 90 height 14
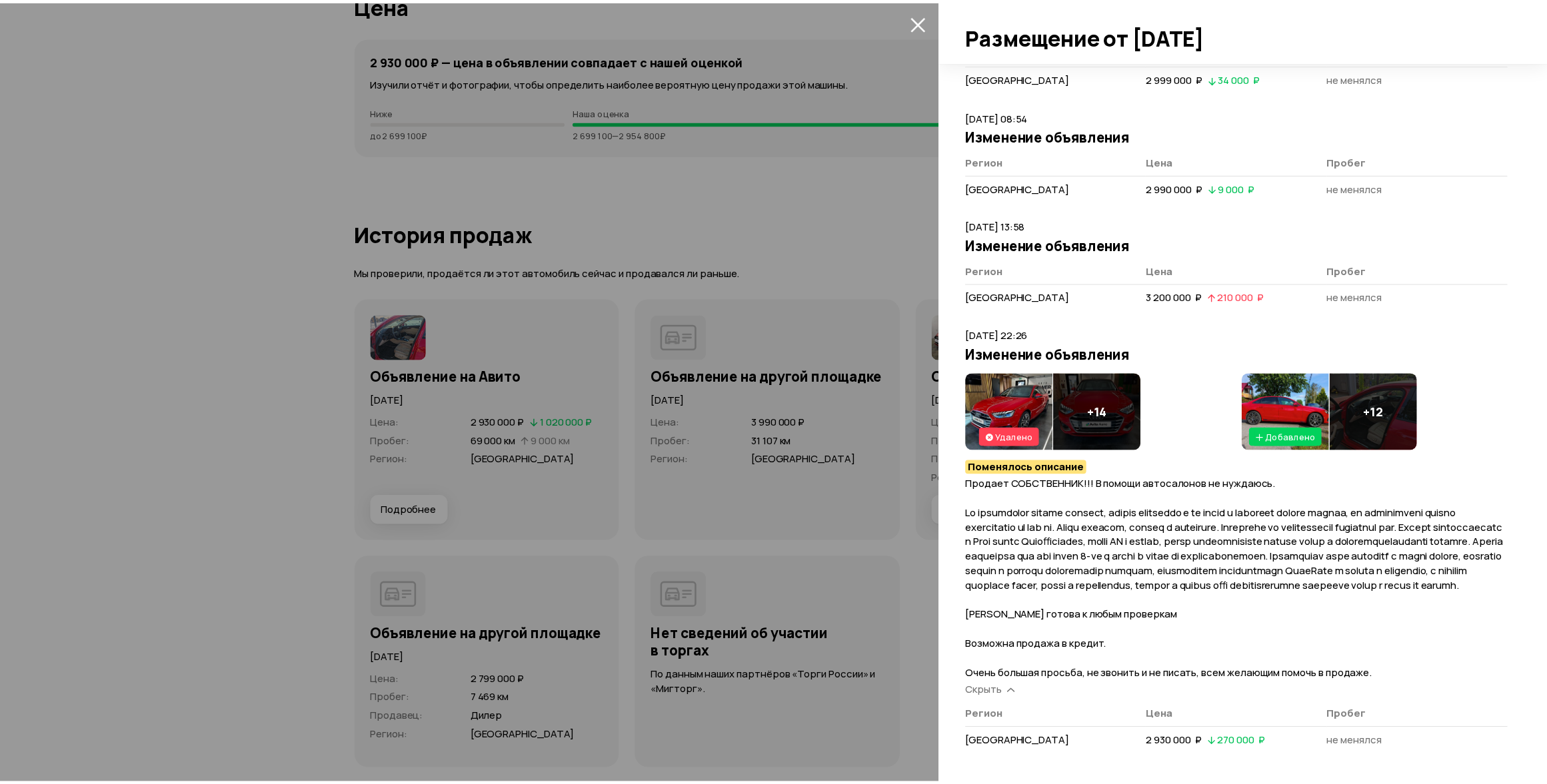
scroll to position [7254, 0]
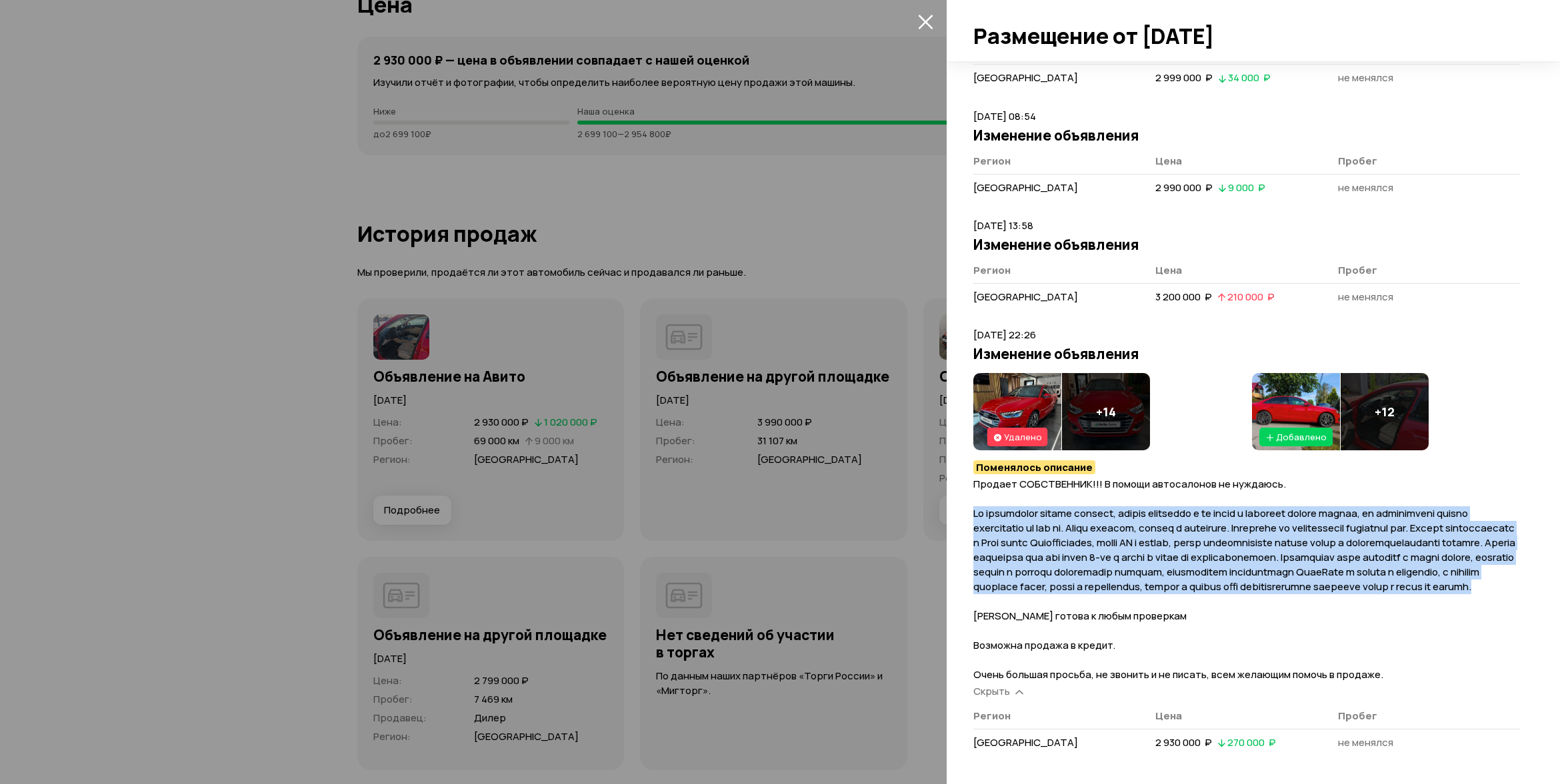
drag, startPoint x: 972, startPoint y: 496, endPoint x: 1478, endPoint y: 587, distance: 514.1
click at [1478, 587] on div "Цена и пробег Полная история [DATE] 20:20 Размещение объявления + 17 Описание о…" at bounding box center [1254, 423] width 614 height 723
copy span "Lo ipsumdolor sitame consect, adipis elitseddo e te incid u laboreet dolore mag…"
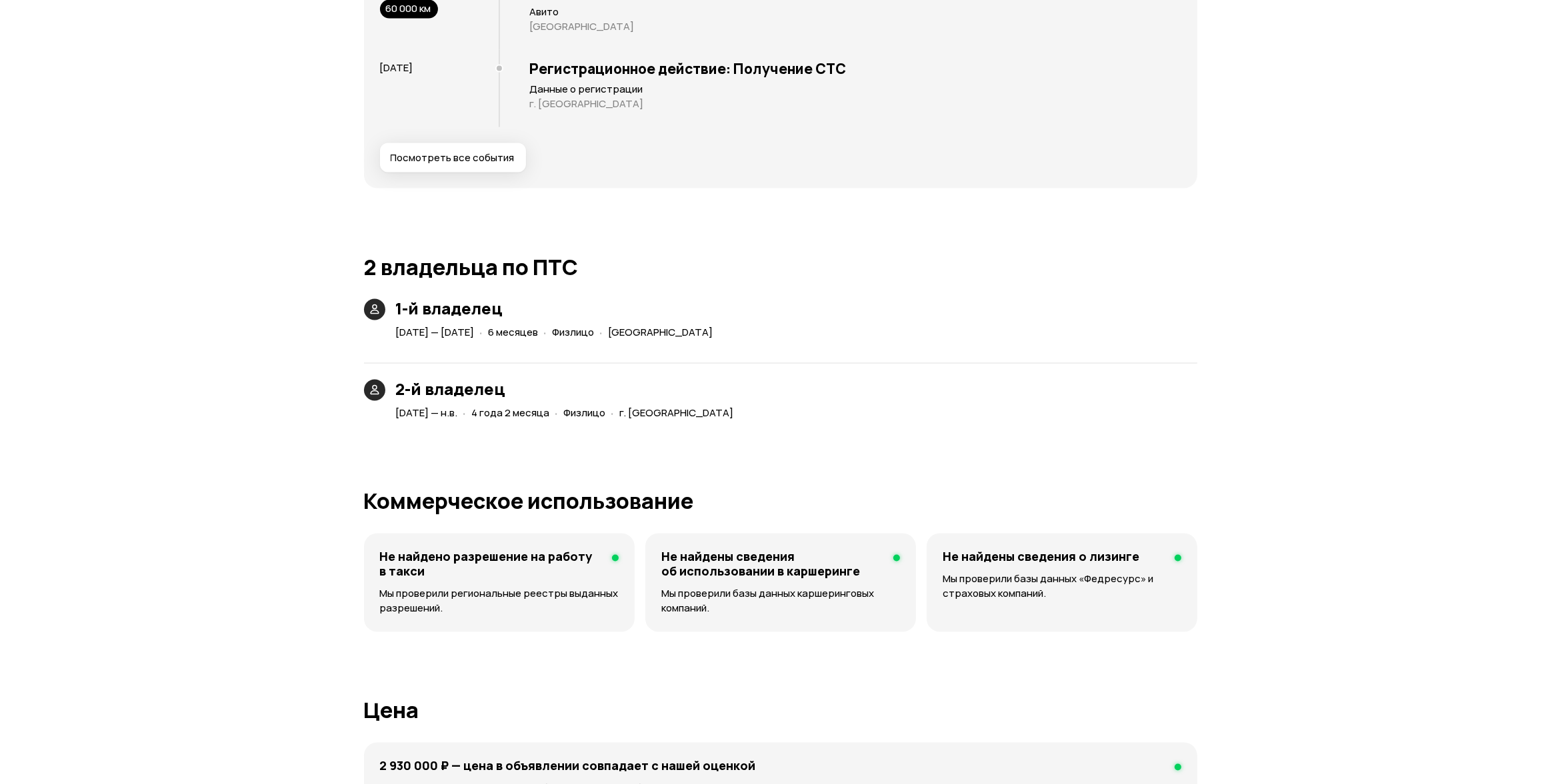
scroll to position [2235, 0]
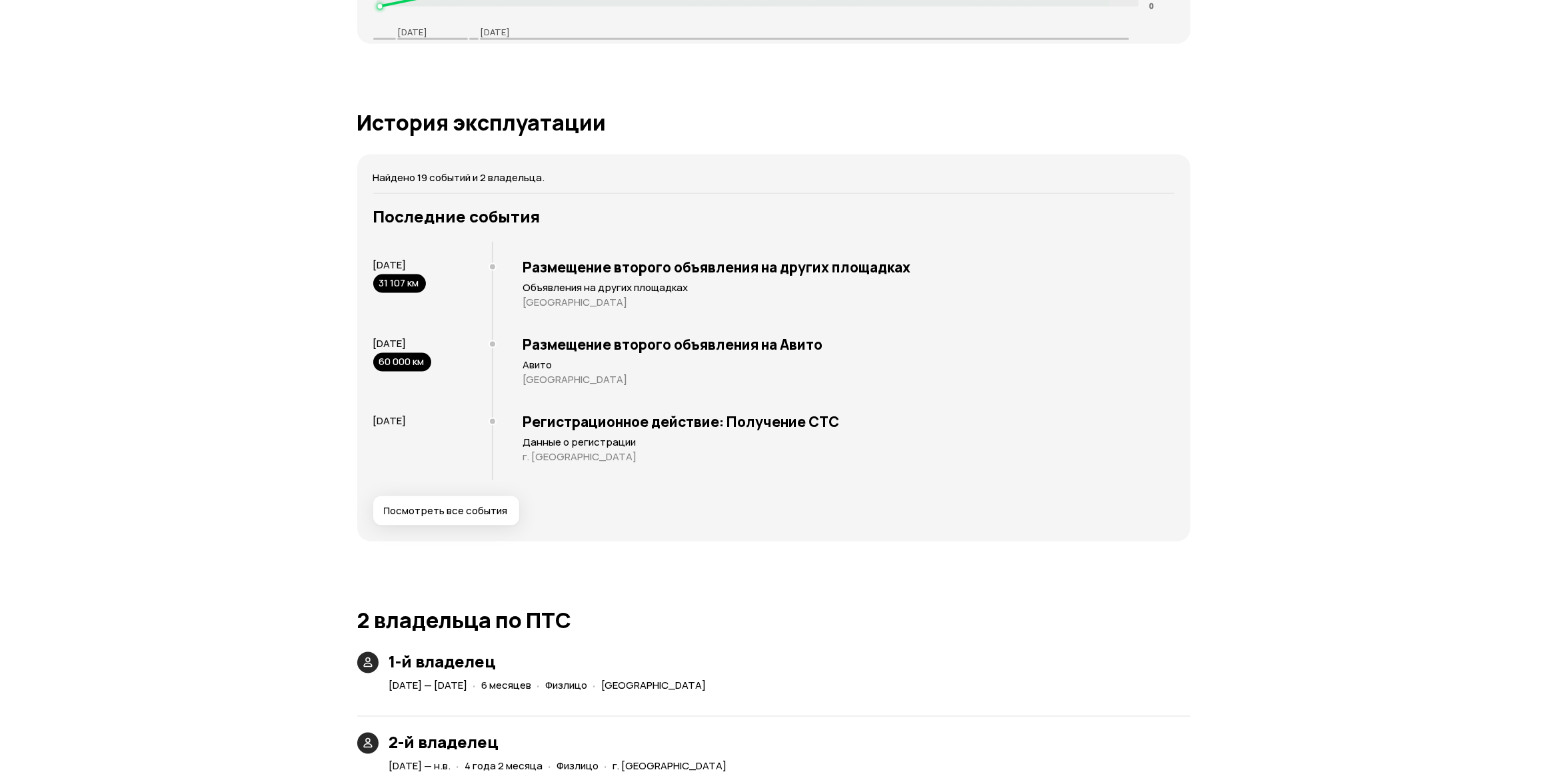
click at [457, 511] on span "Посмотреть все события" at bounding box center [446, 511] width 124 height 13
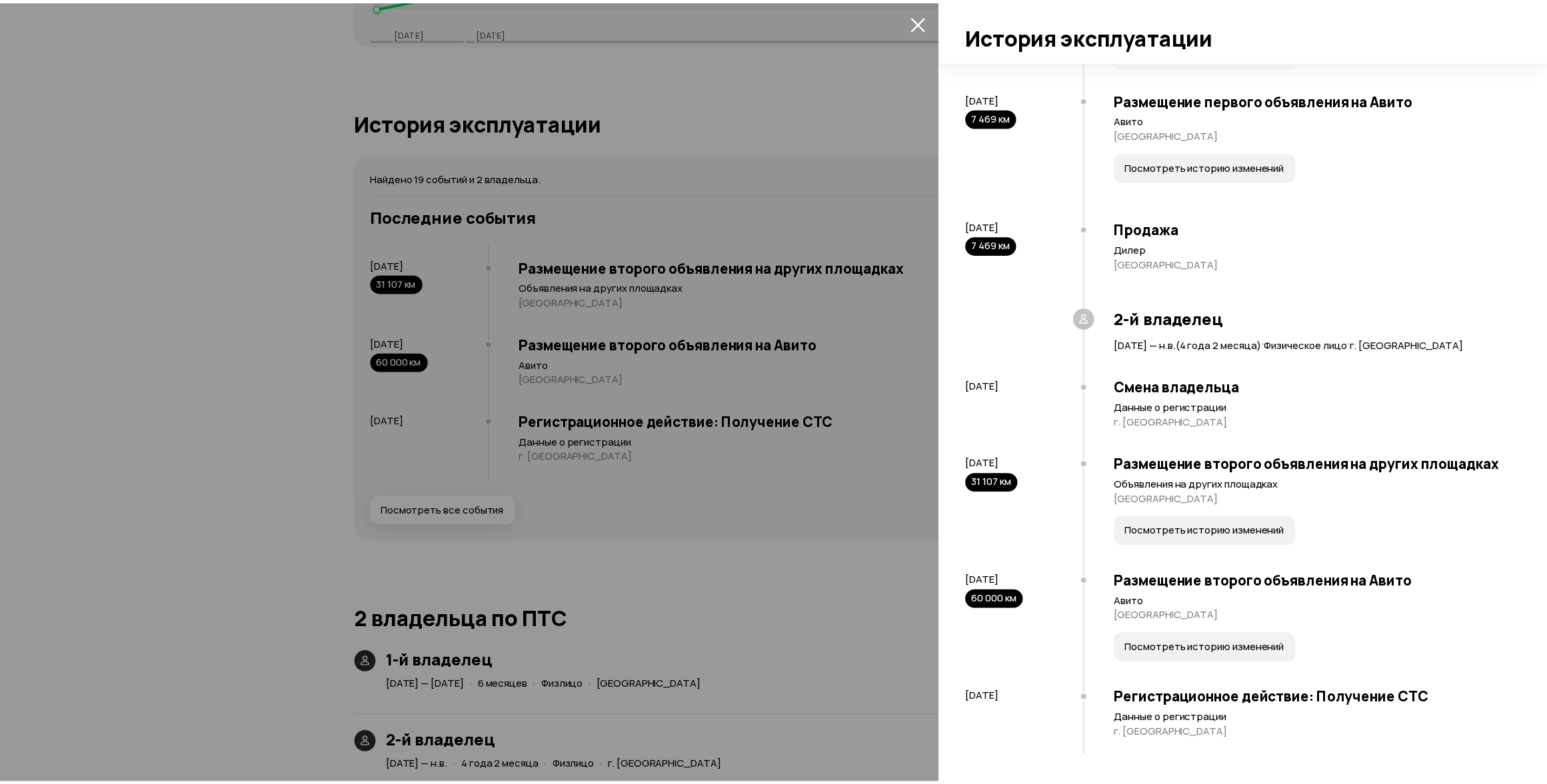
scroll to position [1313, 0]
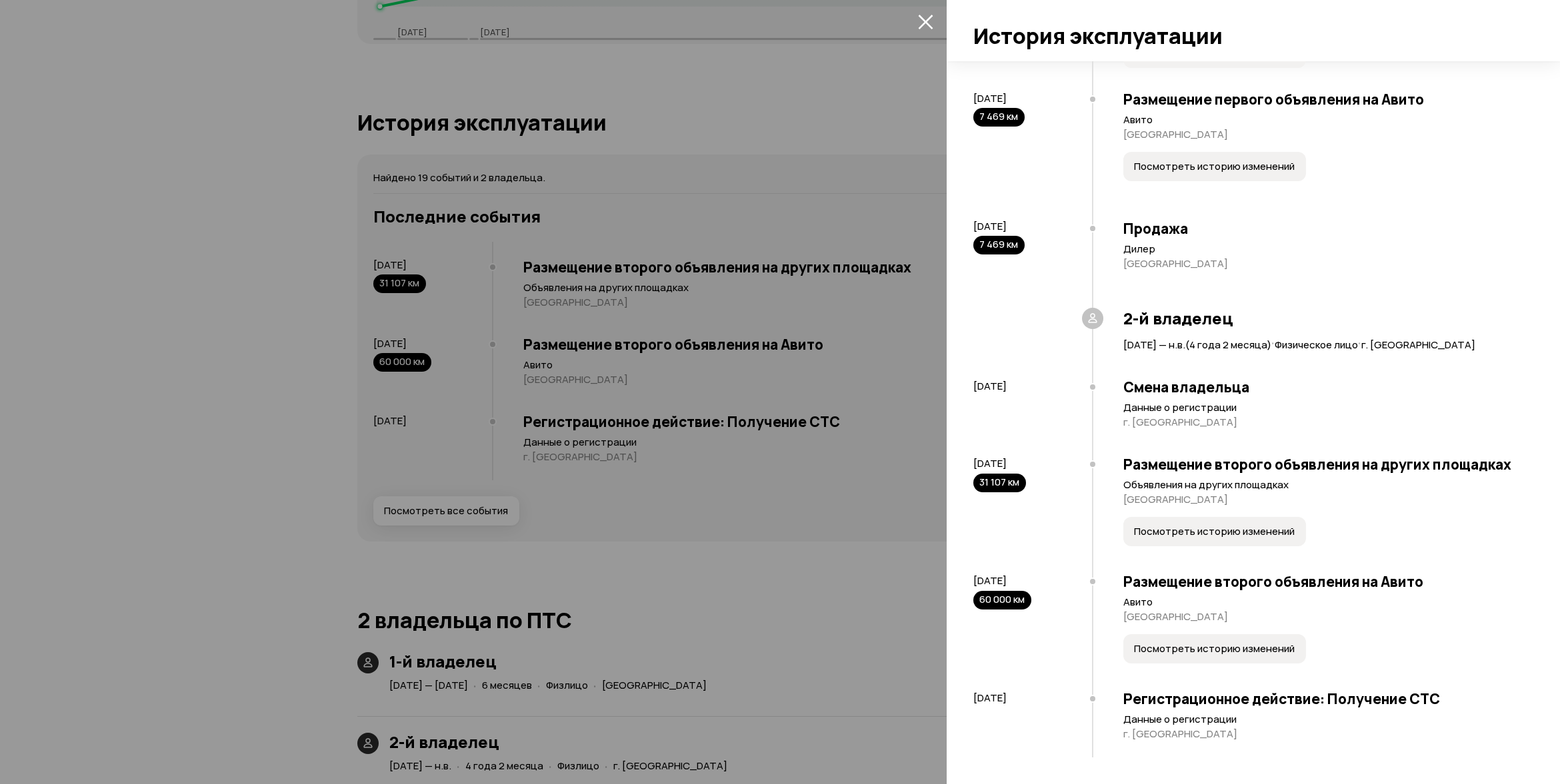
click at [837, 590] on div at bounding box center [780, 392] width 1560 height 784
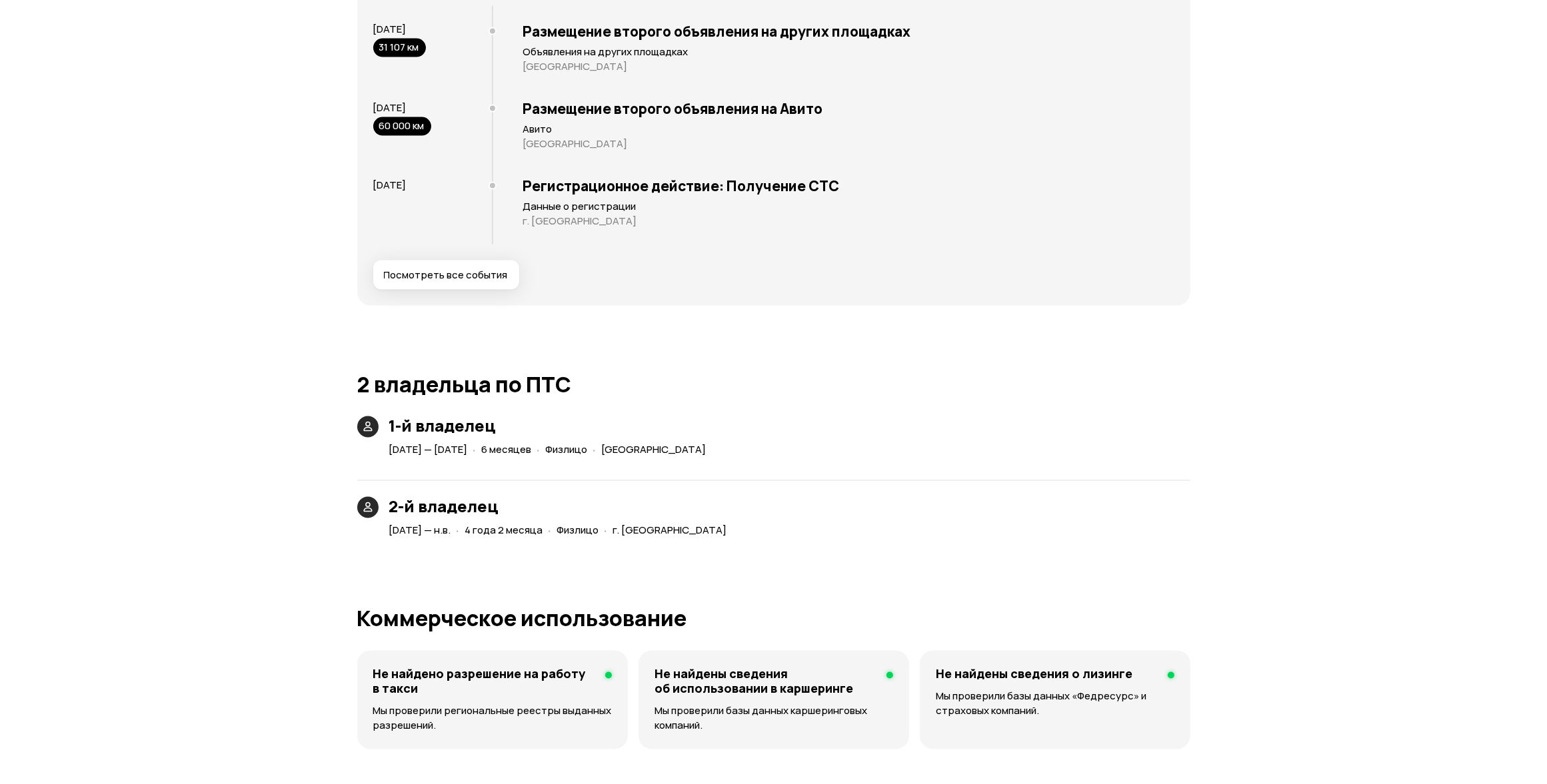
scroll to position [2471, 0]
